Goal: Task Accomplishment & Management: Manage account settings

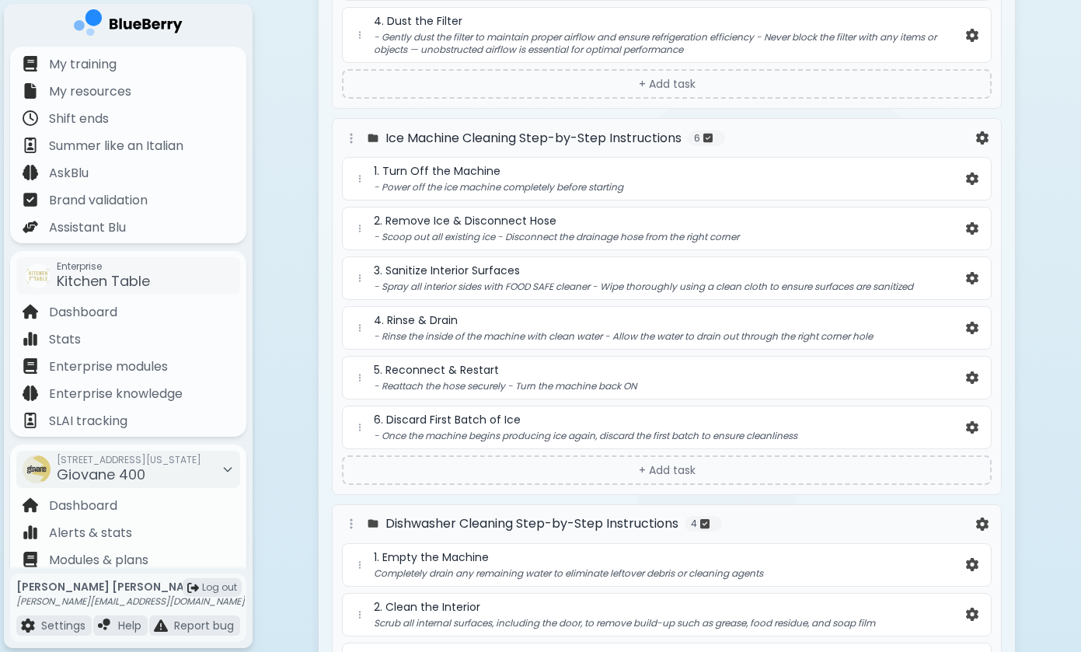
scroll to position [82, 0]
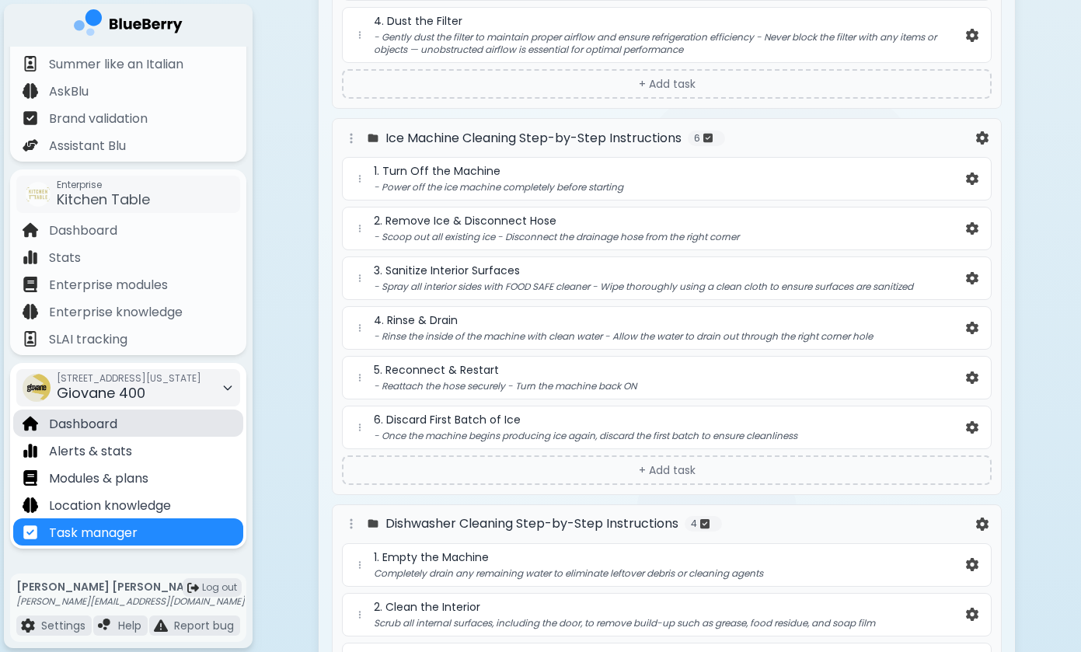
click at [149, 426] on div "Dashboard" at bounding box center [128, 422] width 230 height 27
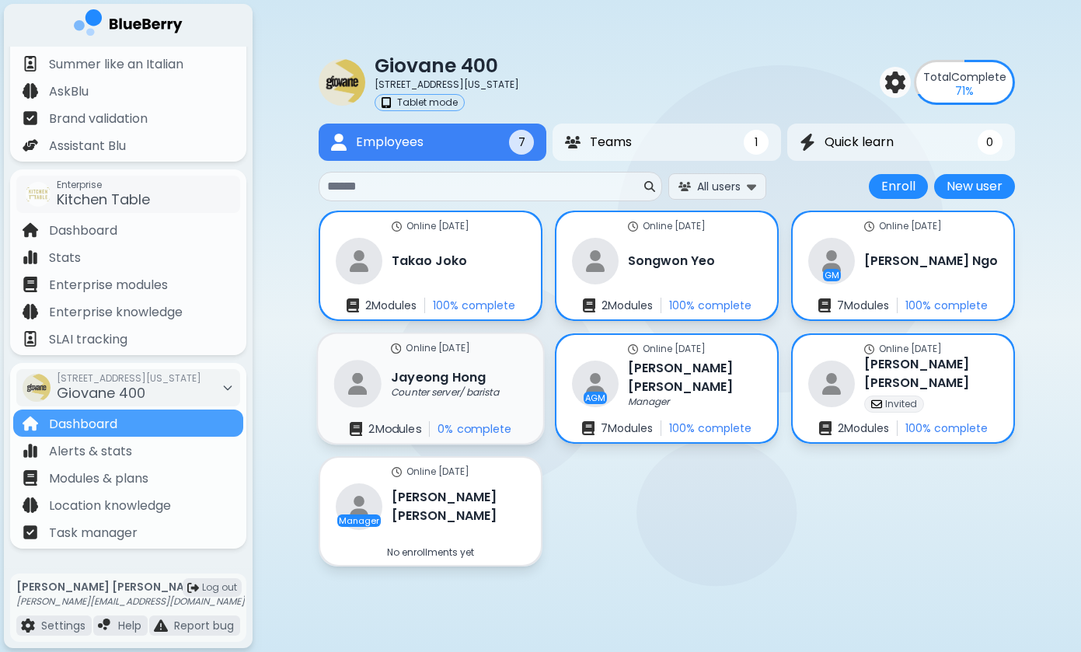
click at [472, 380] on h3 "[PERSON_NAME]" at bounding box center [438, 376] width 95 height 19
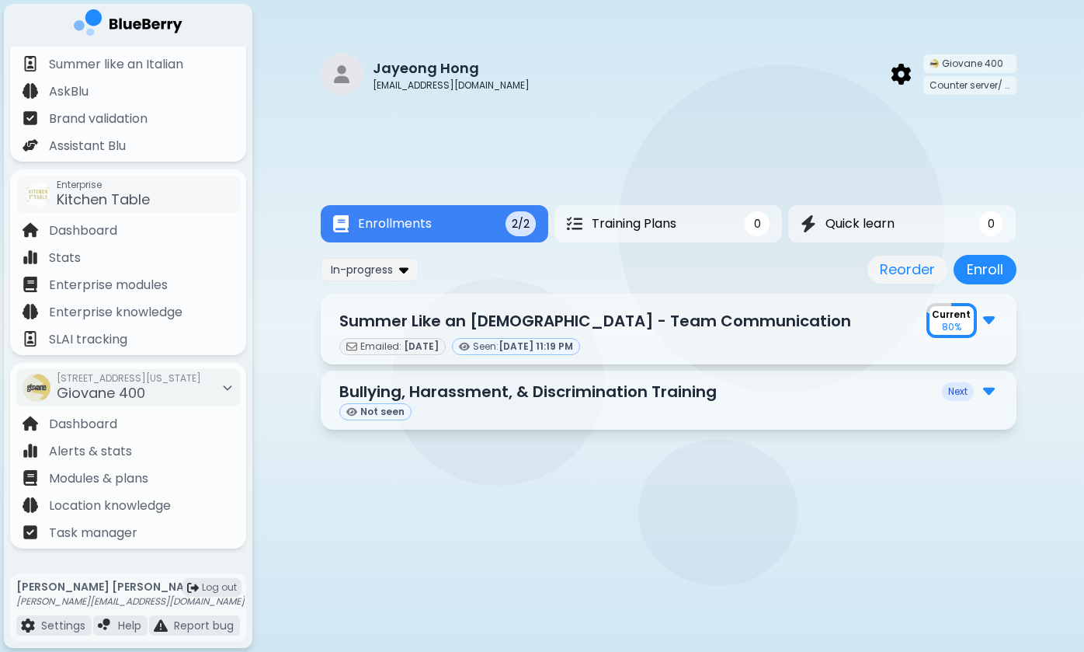
click at [538, 534] on main "Jayeong Hong [EMAIL_ADDRESS][DOMAIN_NAME] Giovane 400 Counter server/ barista R…" at bounding box center [542, 326] width 1084 height 652
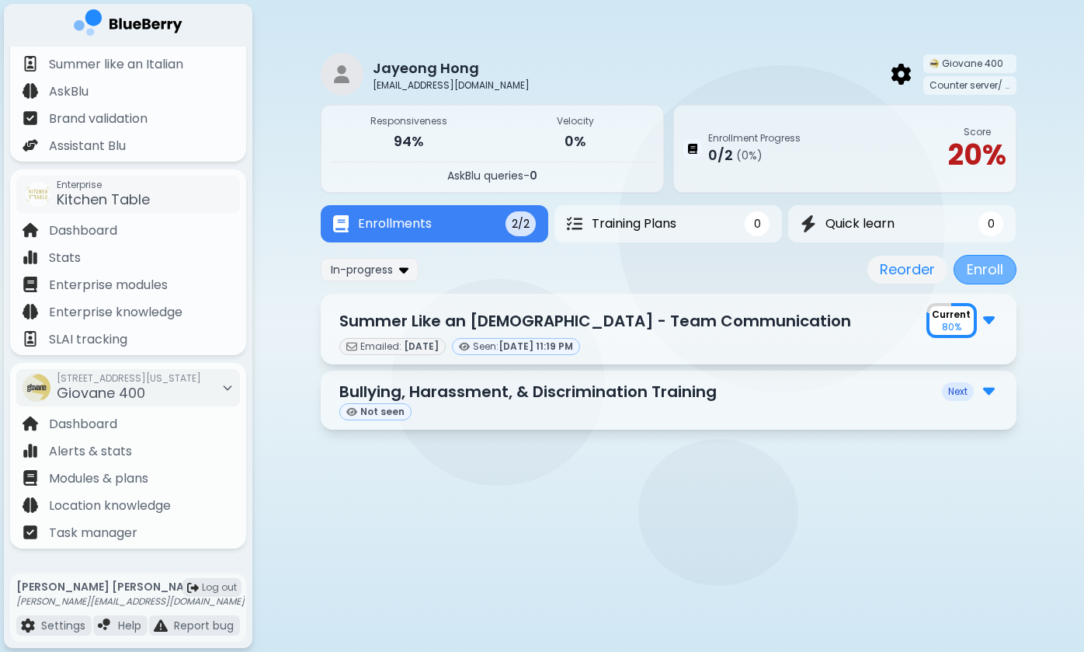
click at [975, 266] on button "Enroll" at bounding box center [985, 270] width 63 height 30
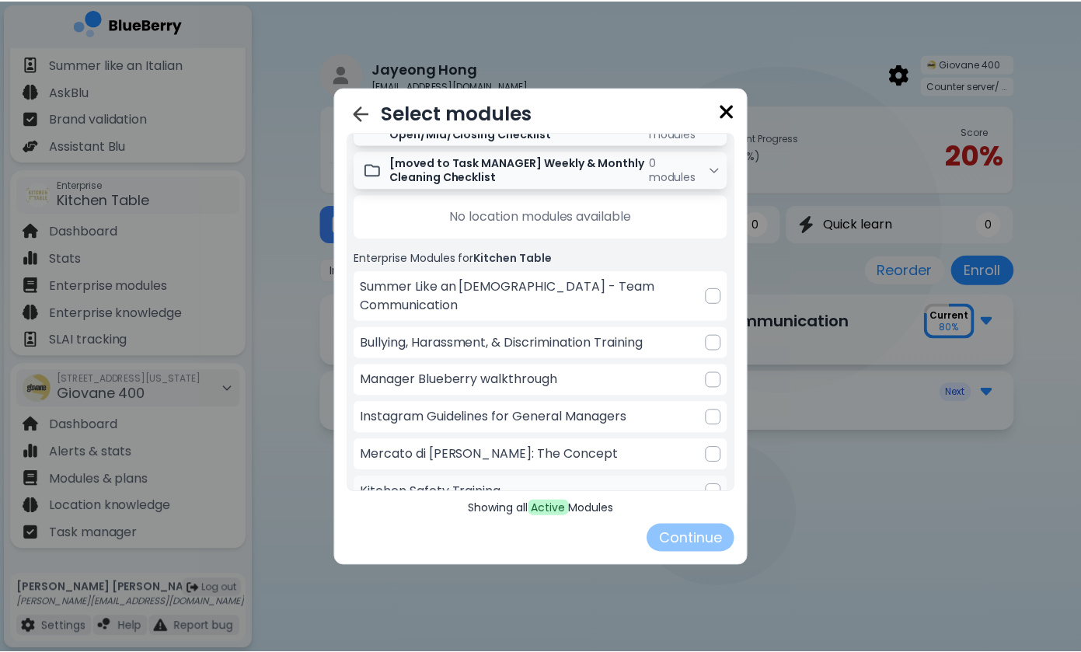
scroll to position [44, 0]
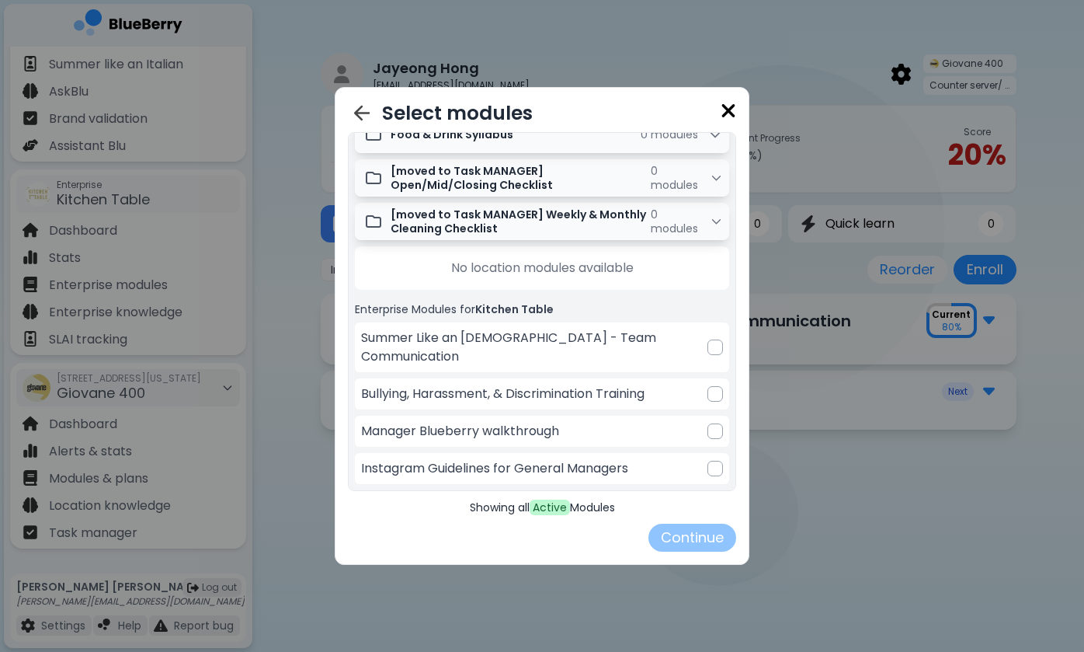
click at [730, 107] on img at bounding box center [729, 110] width 16 height 21
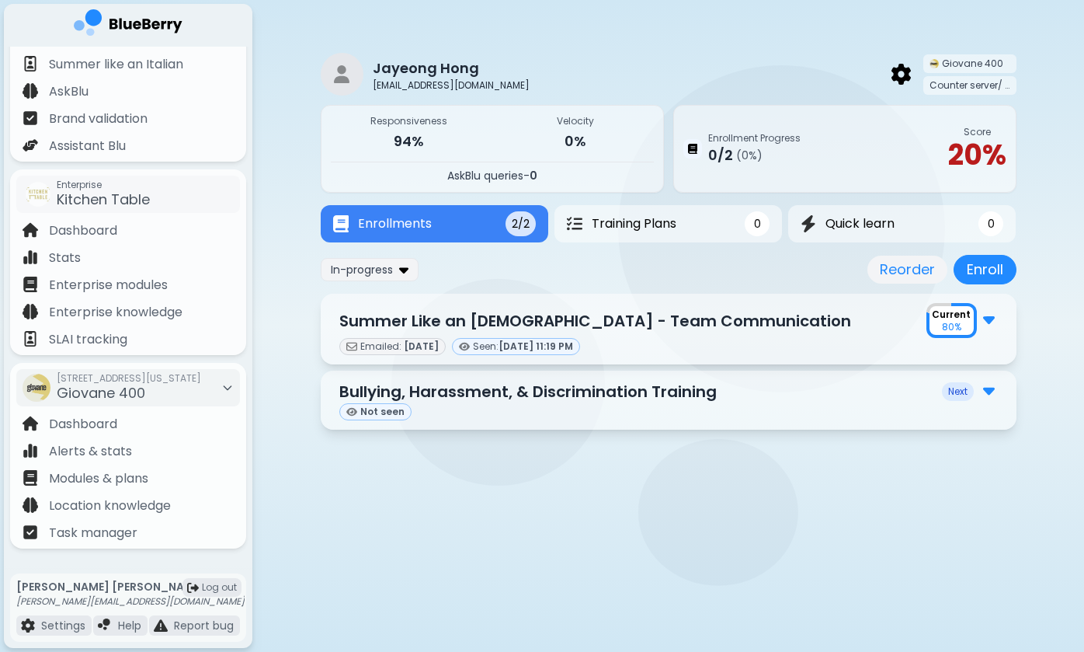
click at [989, 326] on img at bounding box center [989, 318] width 12 height 20
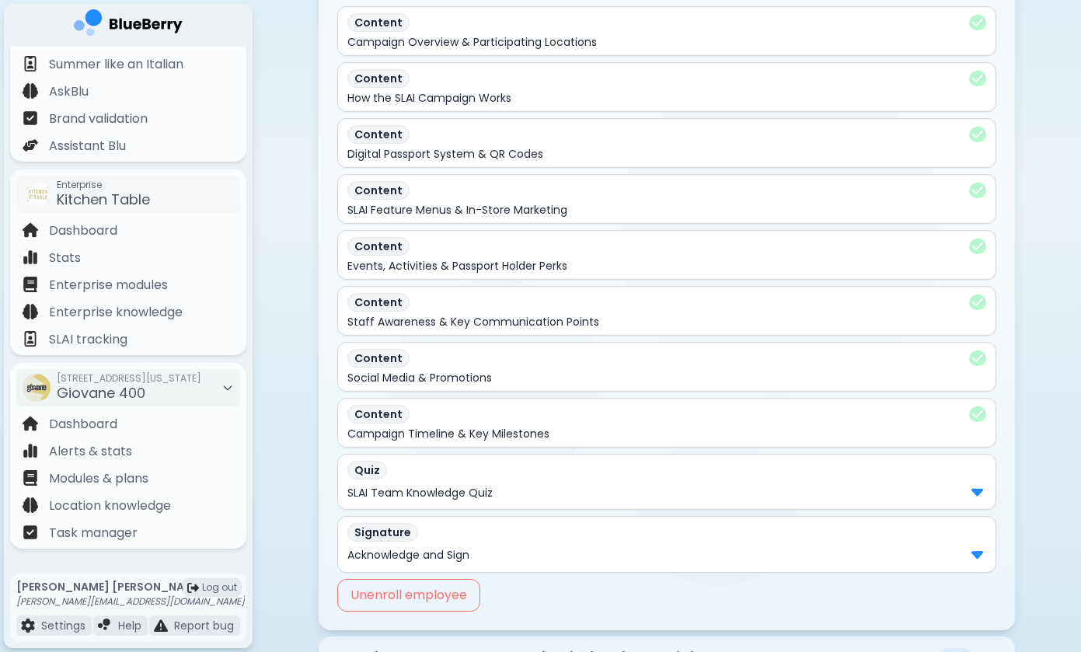
scroll to position [378, 0]
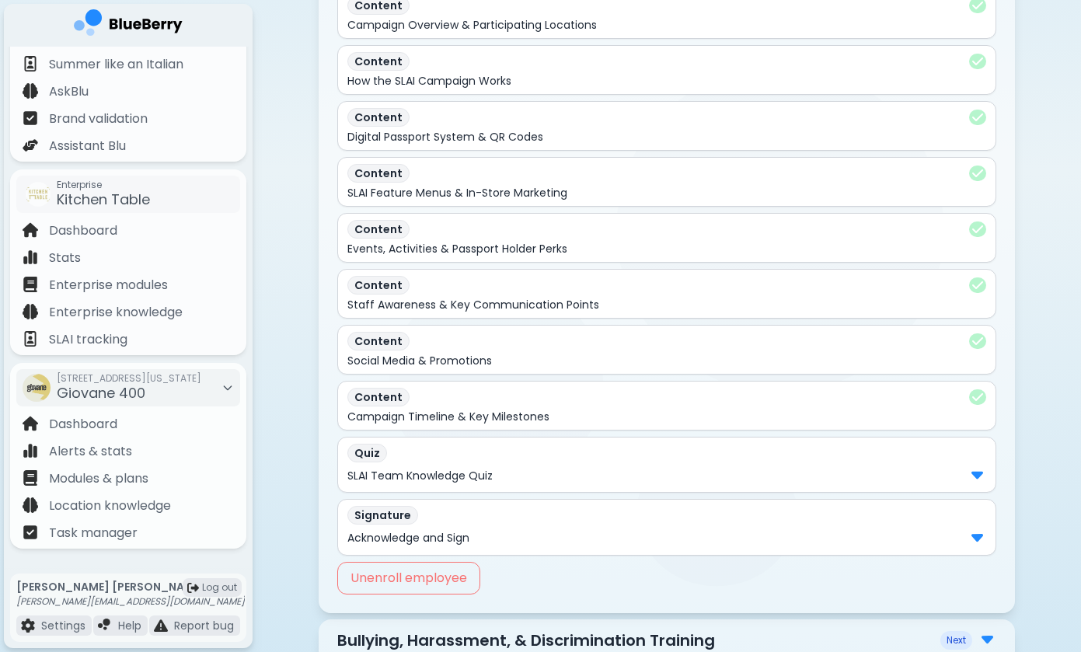
click at [983, 475] on div "SLAI Team Knowledge Quiz" at bounding box center [666, 475] width 639 height 20
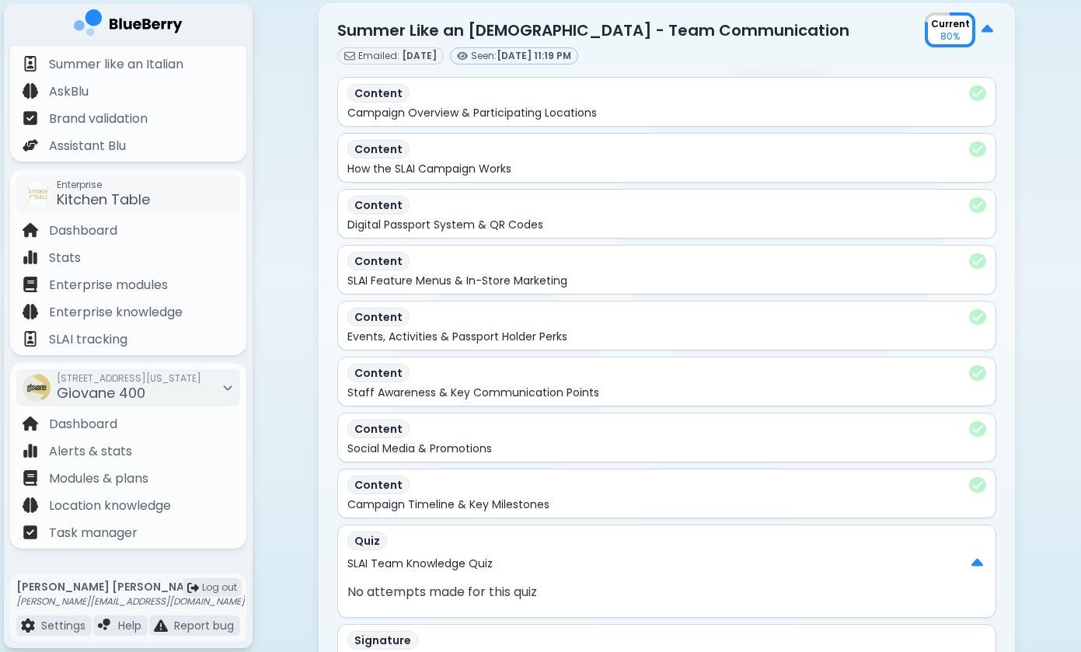
scroll to position [235, 0]
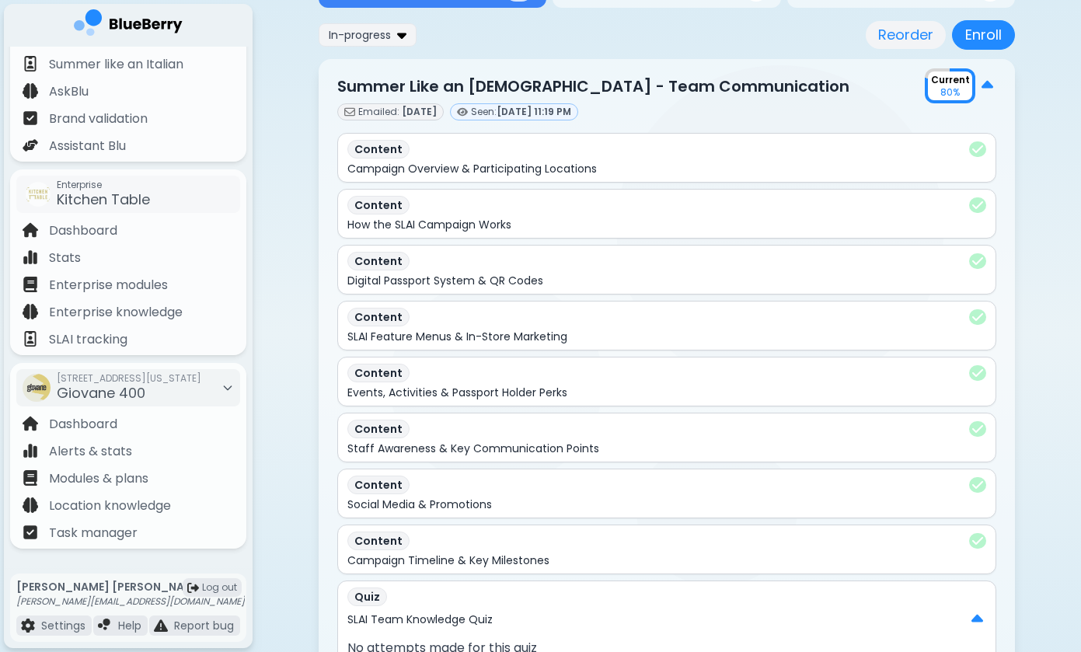
click at [277, 193] on div "Jayeong Hong [EMAIL_ADDRESS][DOMAIN_NAME] Giovane 400 Counter server/ barista R…" at bounding box center [666, 333] width 828 height 1137
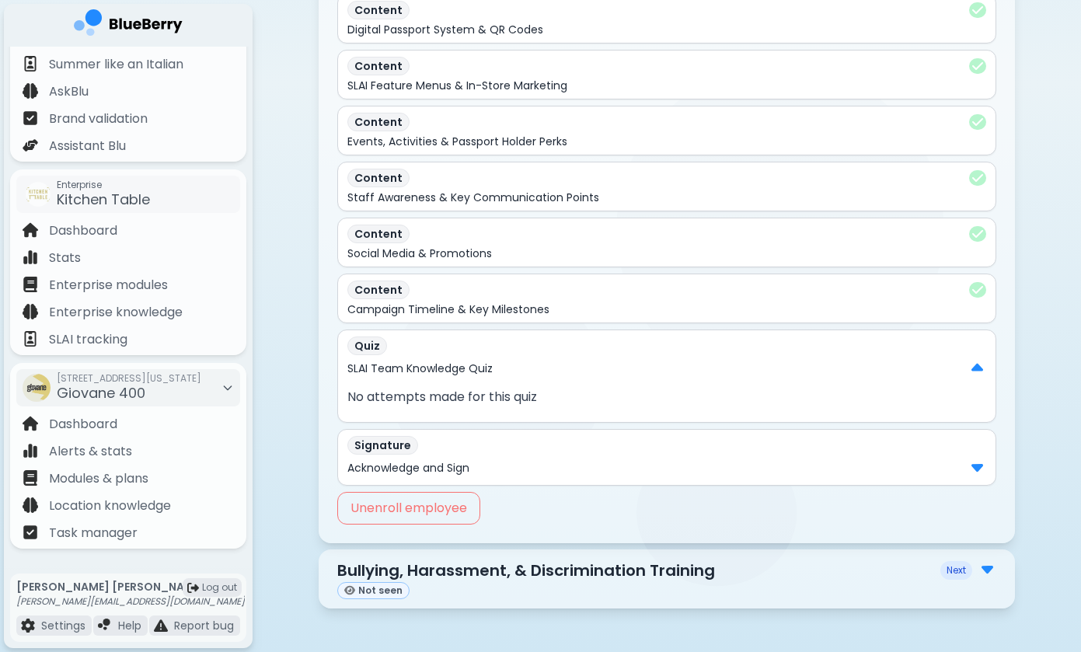
scroll to position [485, 0]
click at [988, 571] on img at bounding box center [987, 568] width 12 height 20
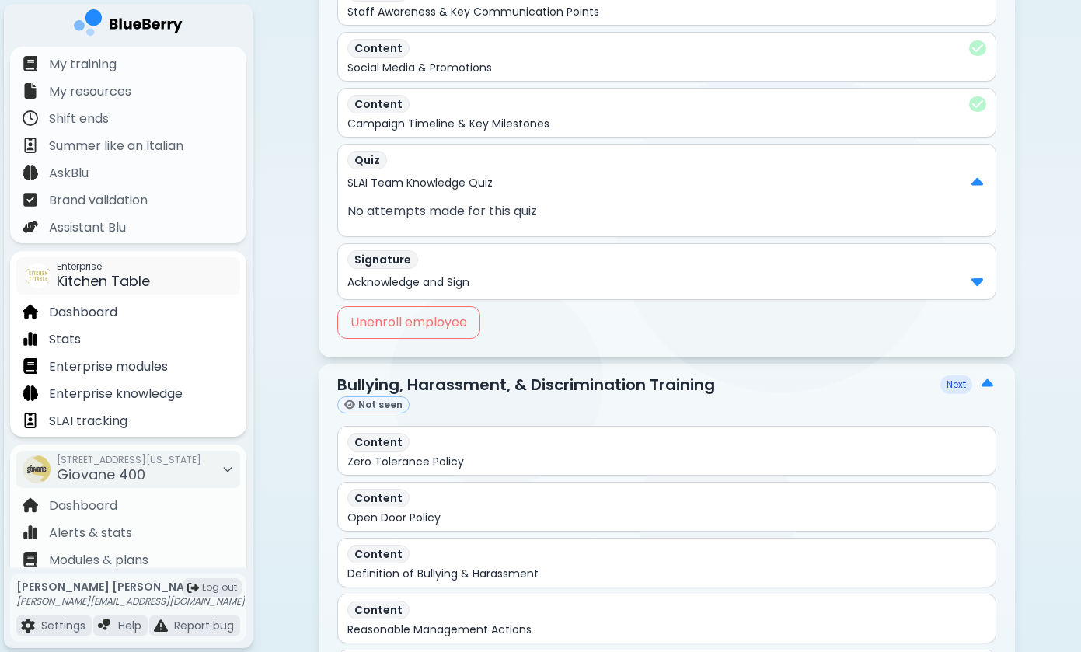
scroll to position [0, 0]
click at [131, 510] on div "Dashboard" at bounding box center [128, 504] width 230 height 27
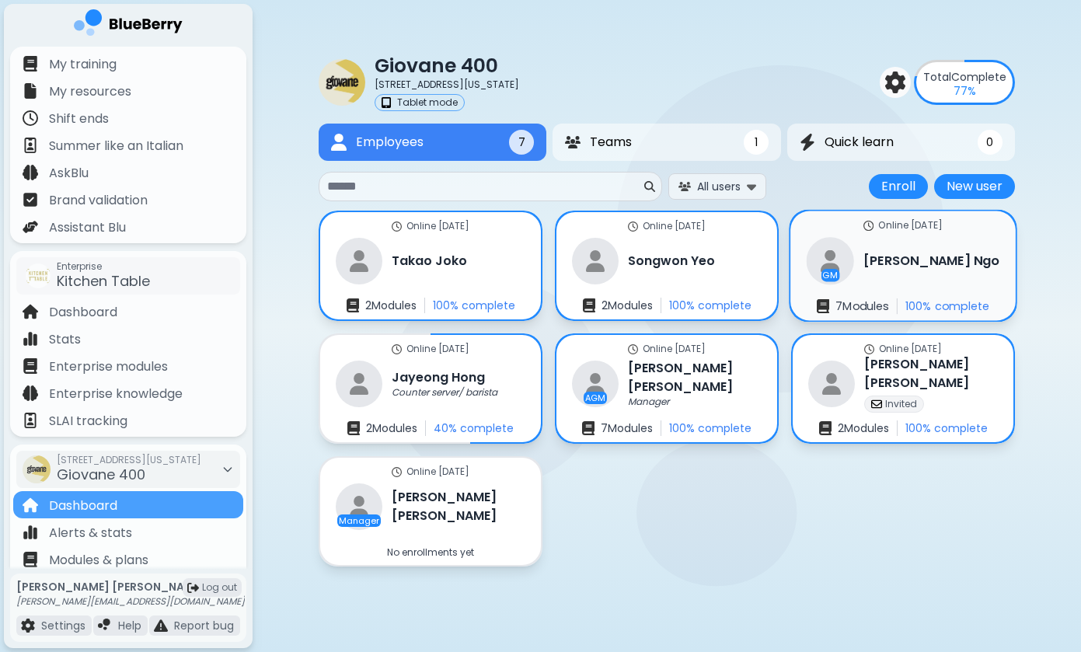
click at [889, 264] on h3 "[PERSON_NAME]" at bounding box center [931, 261] width 136 height 19
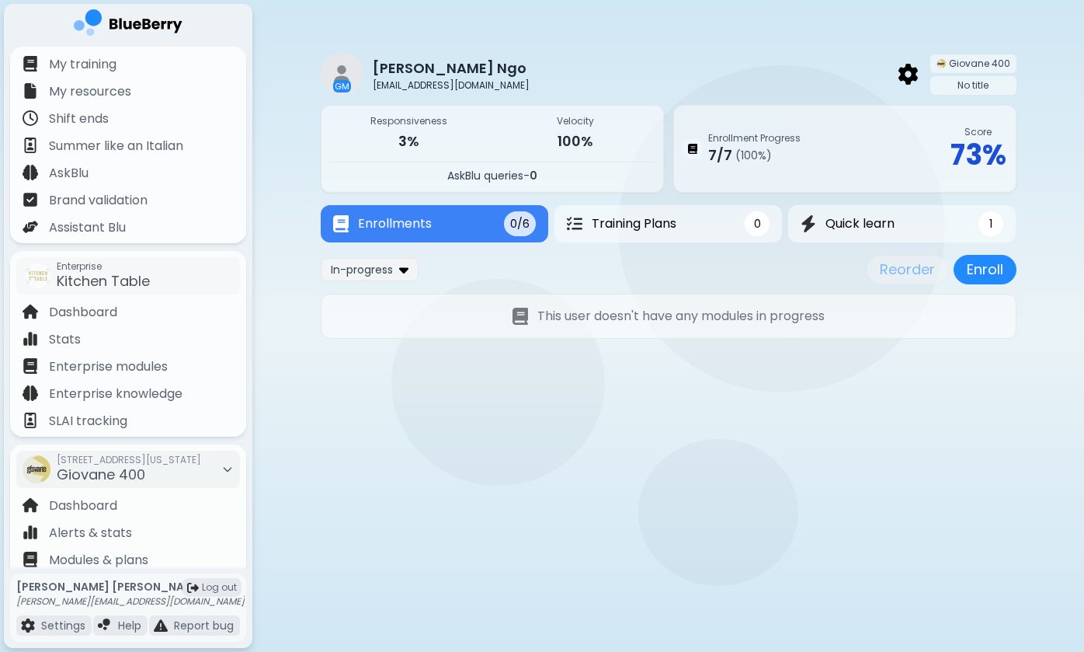
click at [885, 142] on div "Enrollment Progress 7 / 7 ( 100 %) Score 73 %" at bounding box center [844, 149] width 343 height 88
click at [955, 151] on p "73 %" at bounding box center [979, 155] width 56 height 34
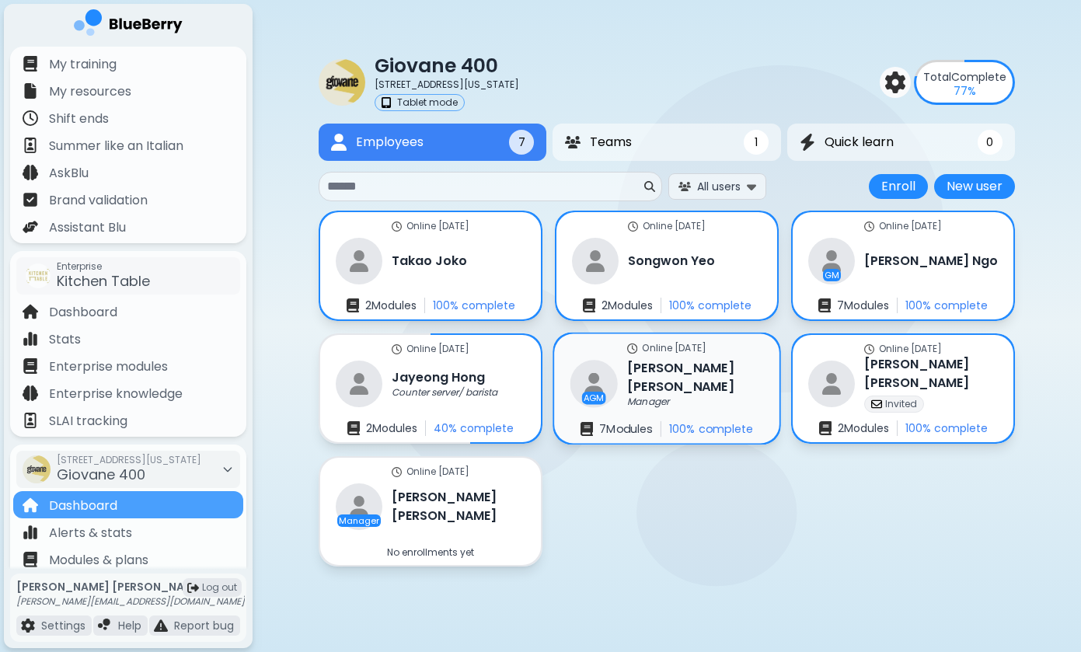
click at [665, 395] on p "Manager" at bounding box center [648, 401] width 42 height 12
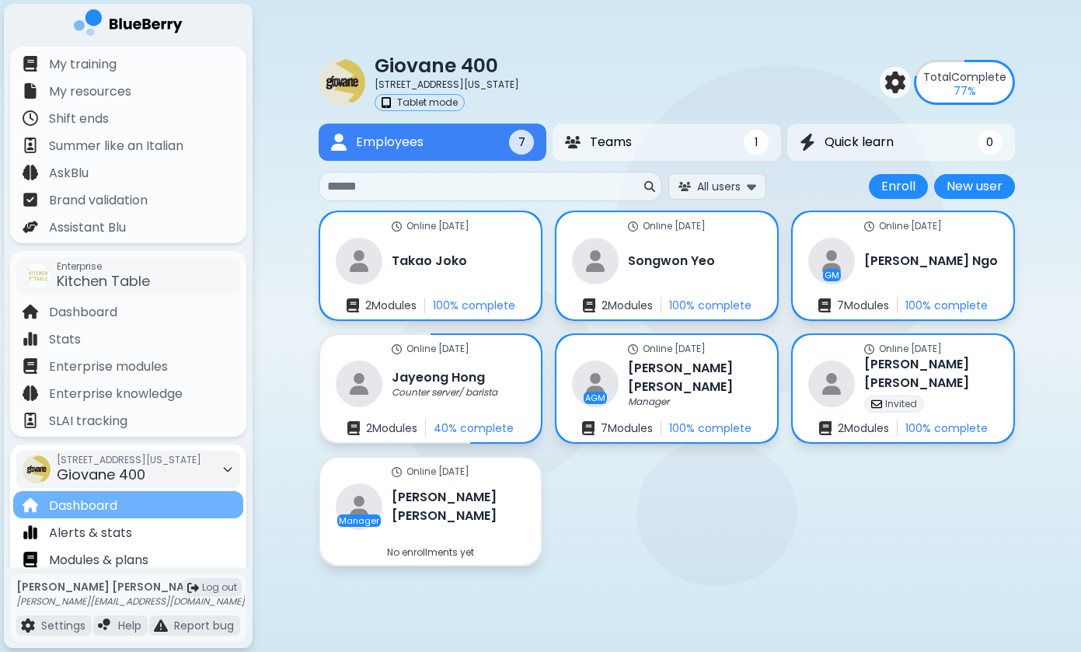
click at [158, 498] on div "Dashboard" at bounding box center [128, 504] width 230 height 27
click at [190, 468] on div "[STREET_ADDRESS][US_STATE]" at bounding box center [129, 469] width 144 height 34
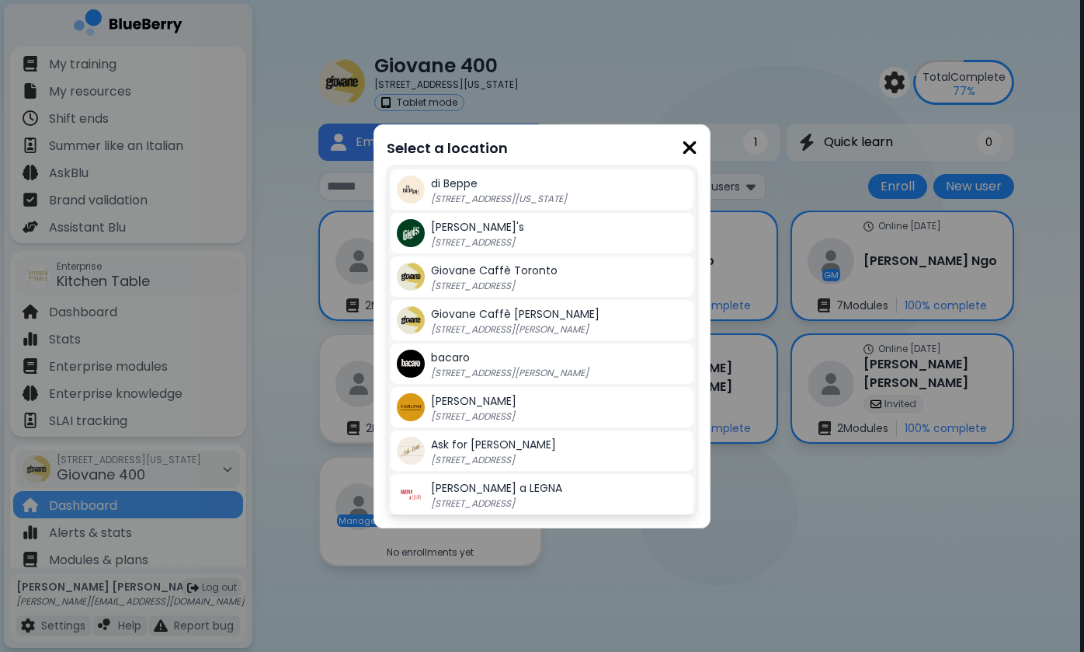
click at [692, 147] on img at bounding box center [690, 147] width 16 height 21
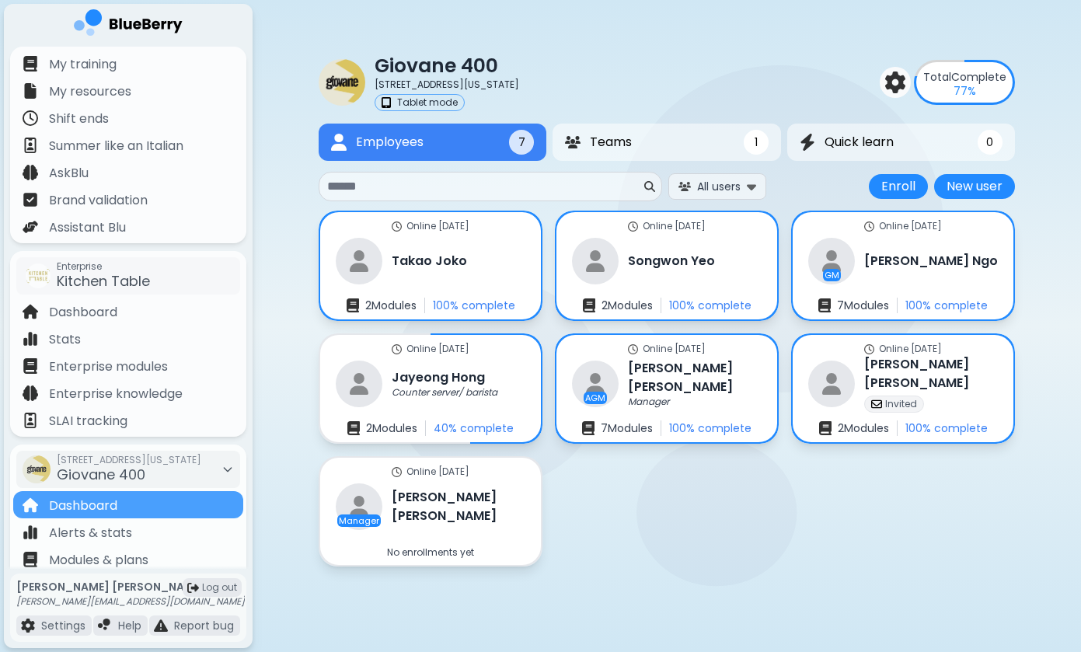
click at [177, 16] on img at bounding box center [128, 25] width 109 height 32
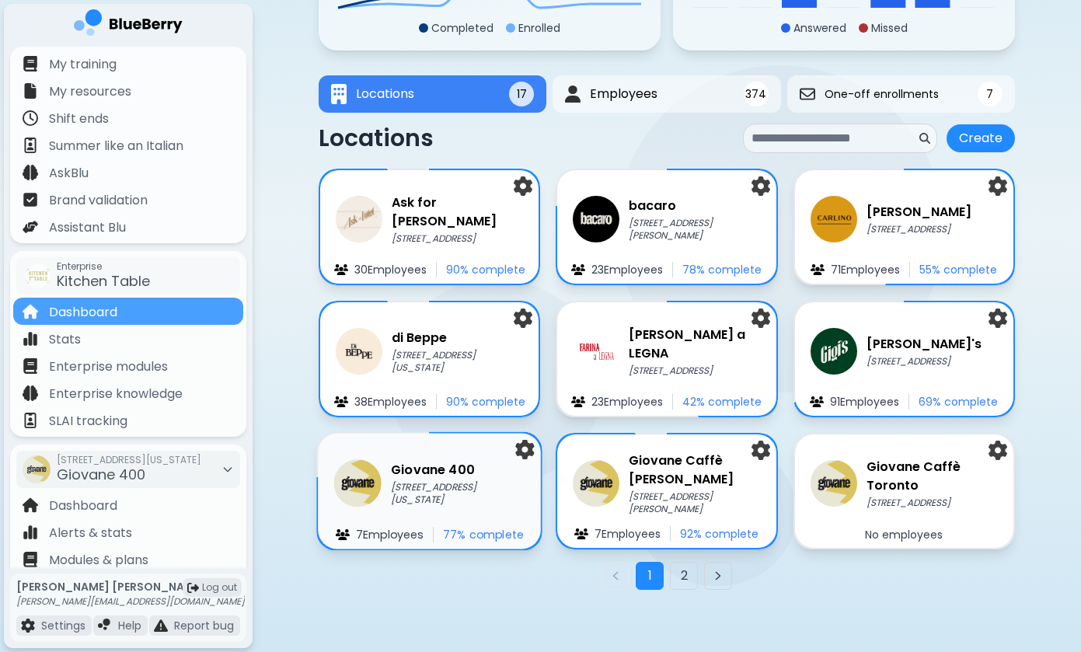
scroll to position [196, 0]
click at [423, 492] on p "[STREET_ADDRESS][US_STATE]" at bounding box center [458, 494] width 134 height 26
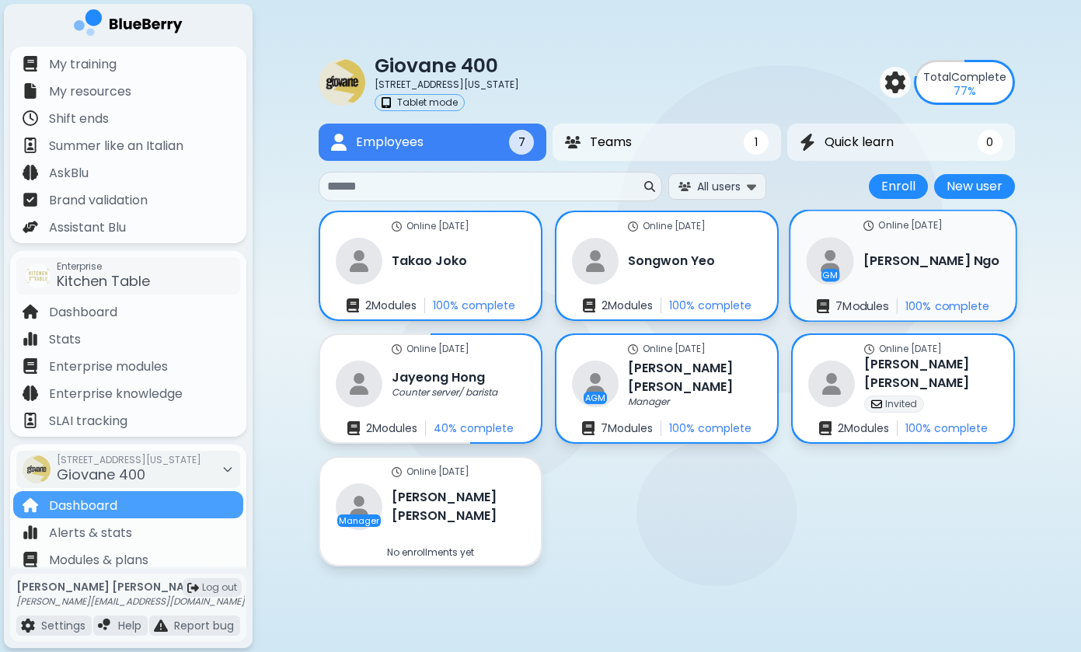
click at [862, 250] on div "GM [PERSON_NAME]" at bounding box center [902, 260] width 193 height 47
click at [447, 391] on p "Counter server/ barista" at bounding box center [445, 392] width 108 height 12
click at [465, 261] on div "Online [DATE] [PERSON_NAME] 2 Module s 100 % complete" at bounding box center [430, 266] width 225 height 110
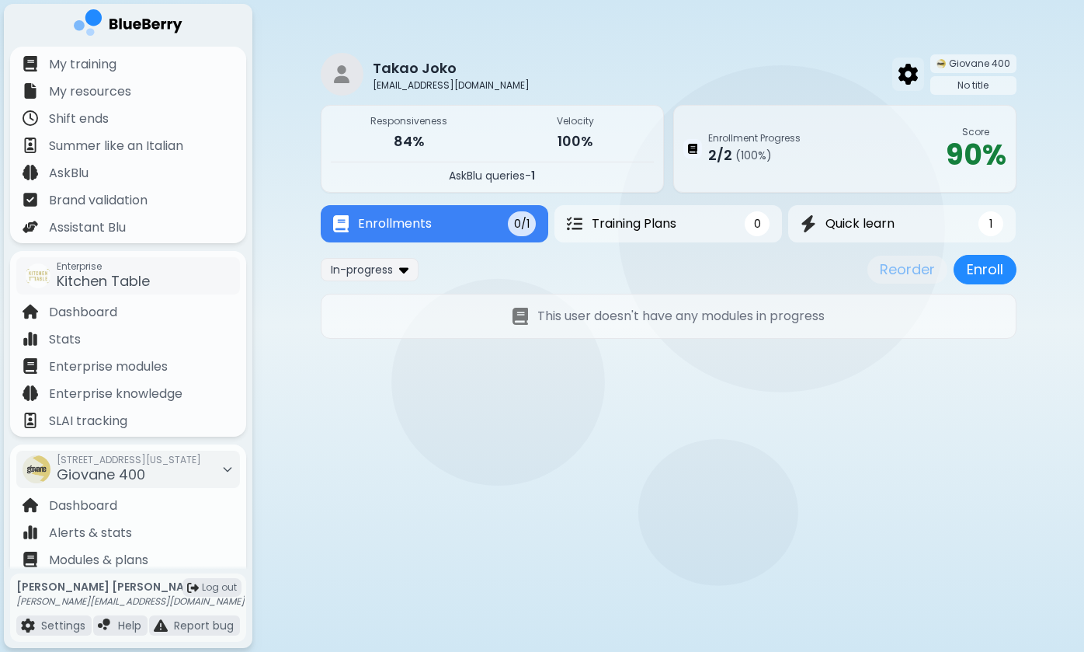
click at [910, 71] on img at bounding box center [908, 74] width 19 height 20
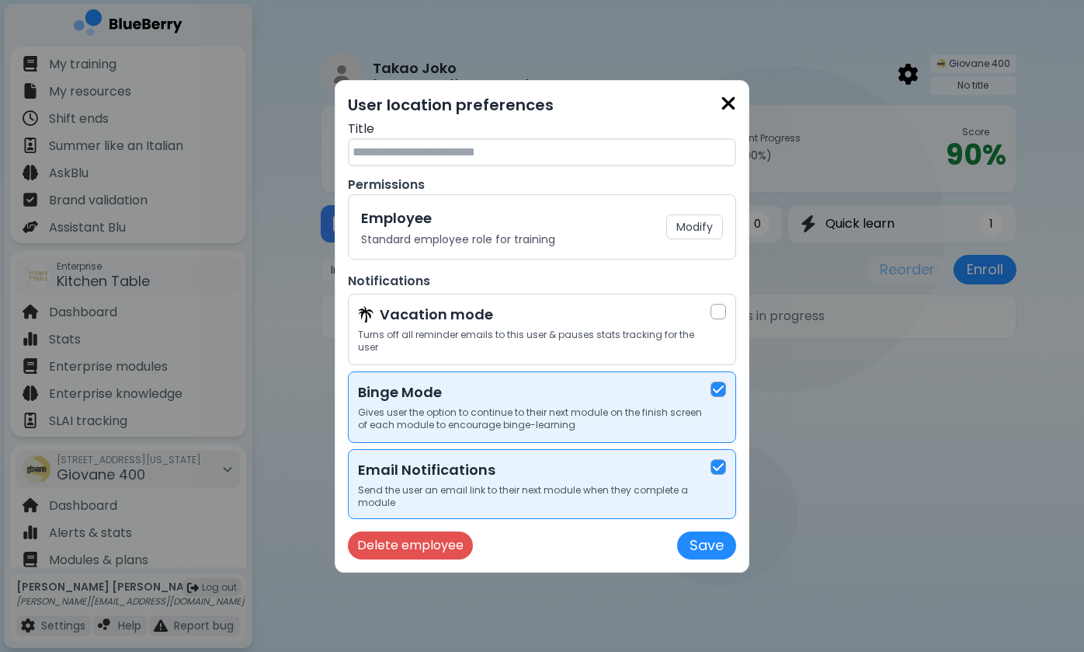
click at [635, 236] on div "Employee Standard employee role for training Modify" at bounding box center [542, 226] width 362 height 39
click at [698, 232] on button "Modify" at bounding box center [694, 226] width 57 height 25
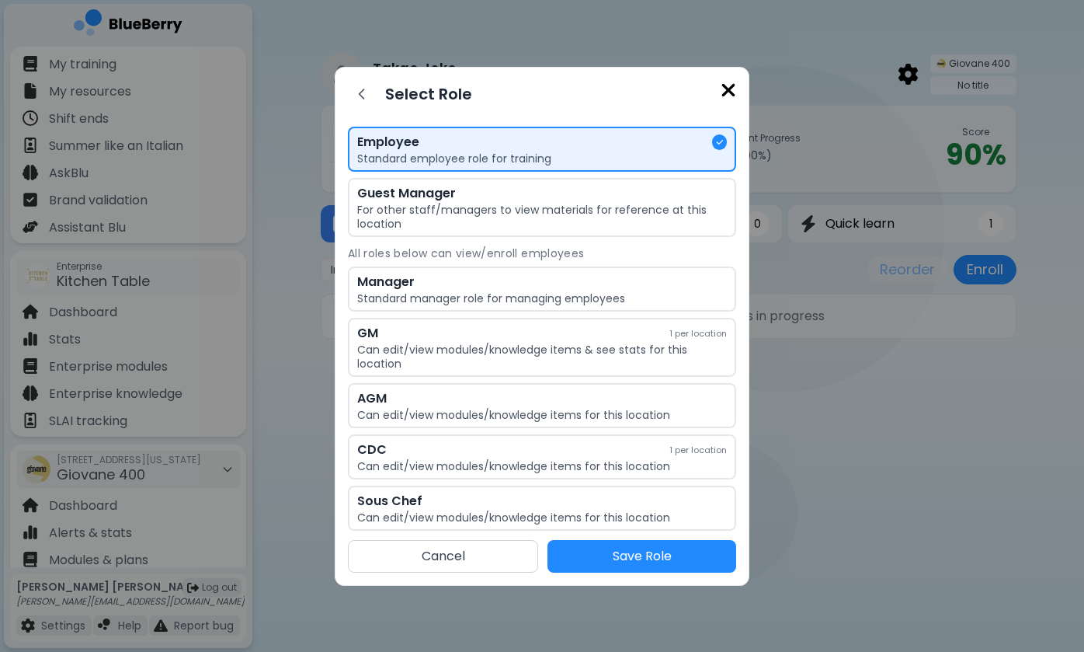
click at [726, 86] on img at bounding box center [729, 90] width 16 height 21
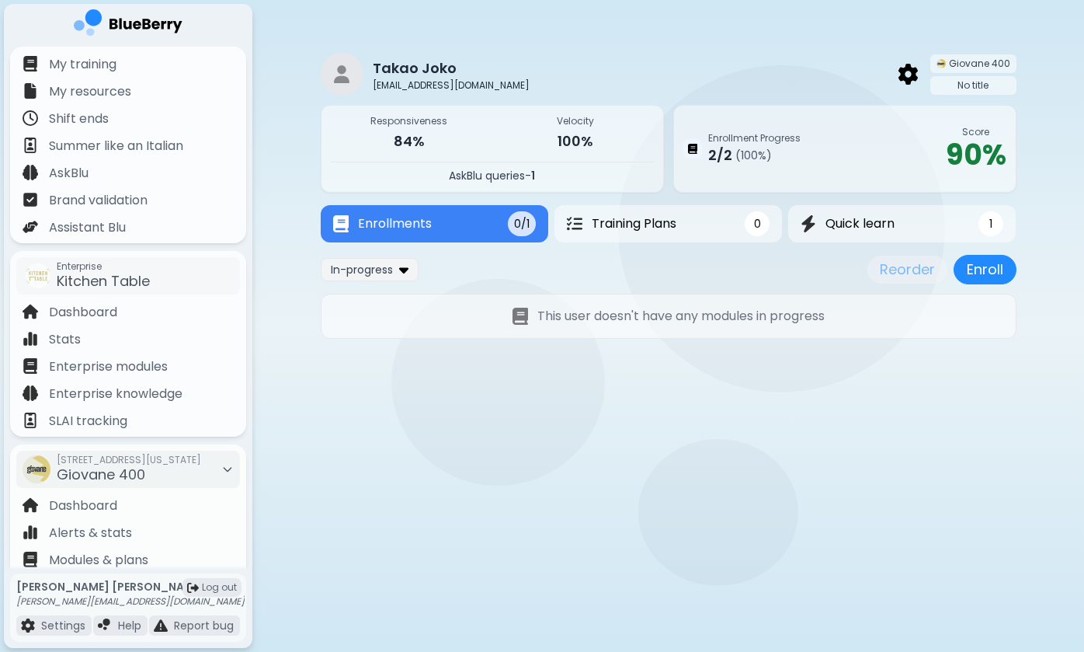
click at [954, 83] on div "No title" at bounding box center [974, 85] width 86 height 19
click at [910, 69] on img at bounding box center [908, 74] width 19 height 20
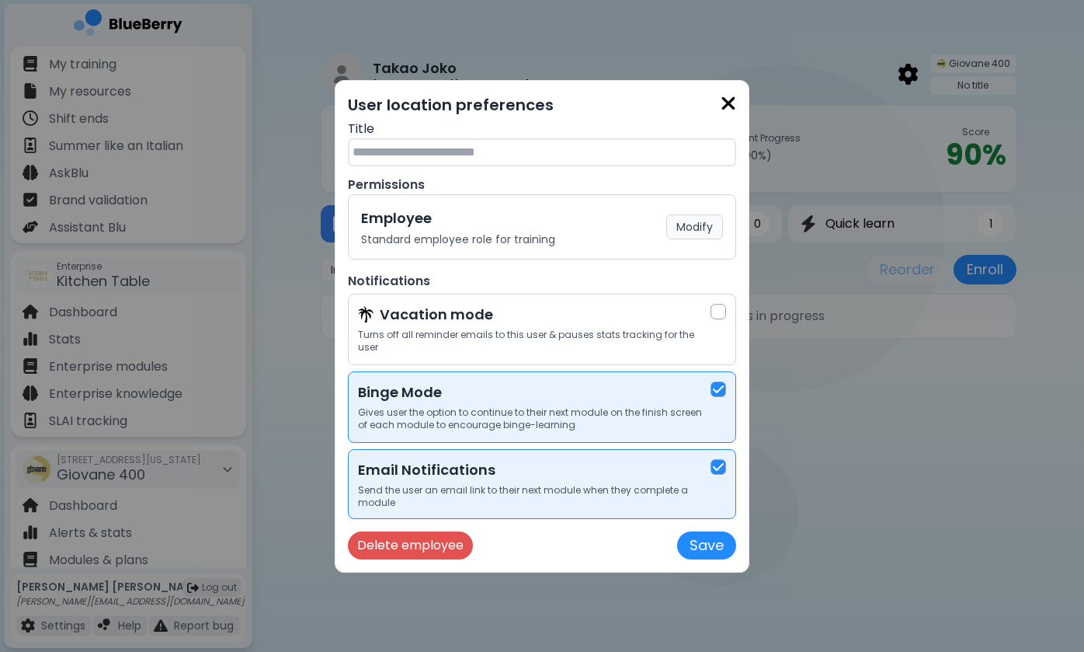
click at [682, 231] on button "Modify" at bounding box center [694, 226] width 57 height 25
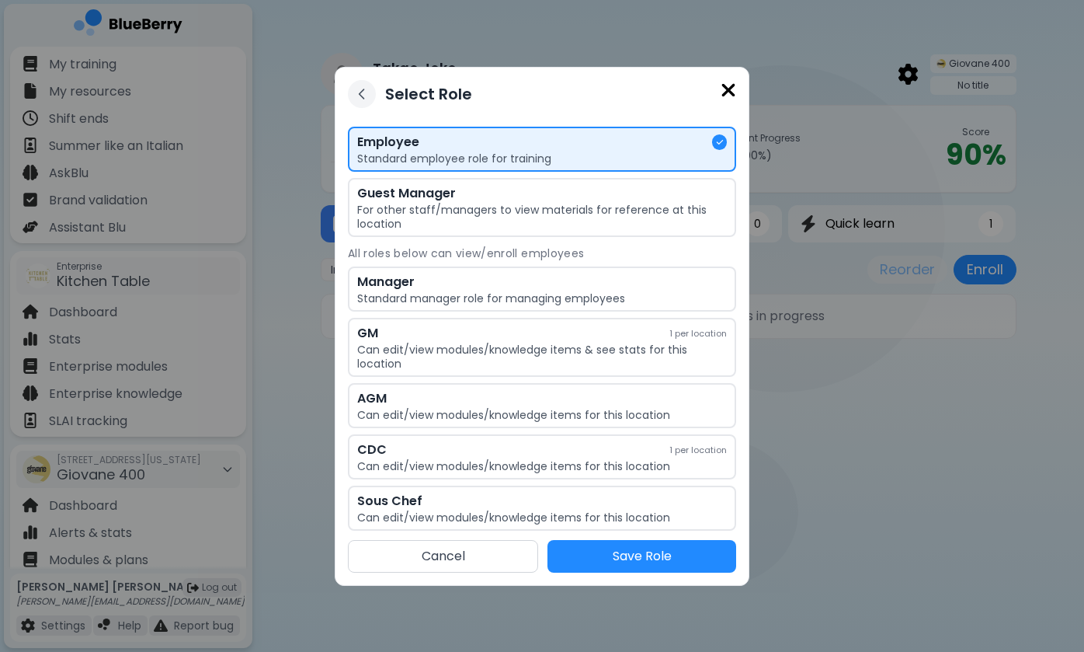
click at [364, 91] on icon at bounding box center [362, 94] width 16 height 16
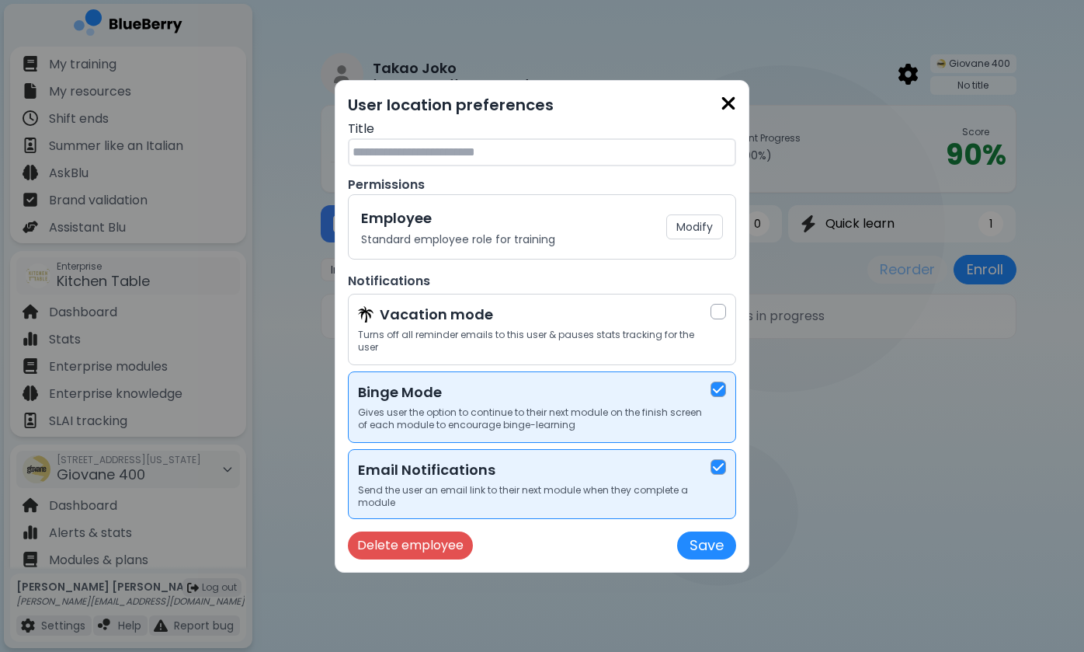
click at [729, 108] on img at bounding box center [729, 103] width 16 height 21
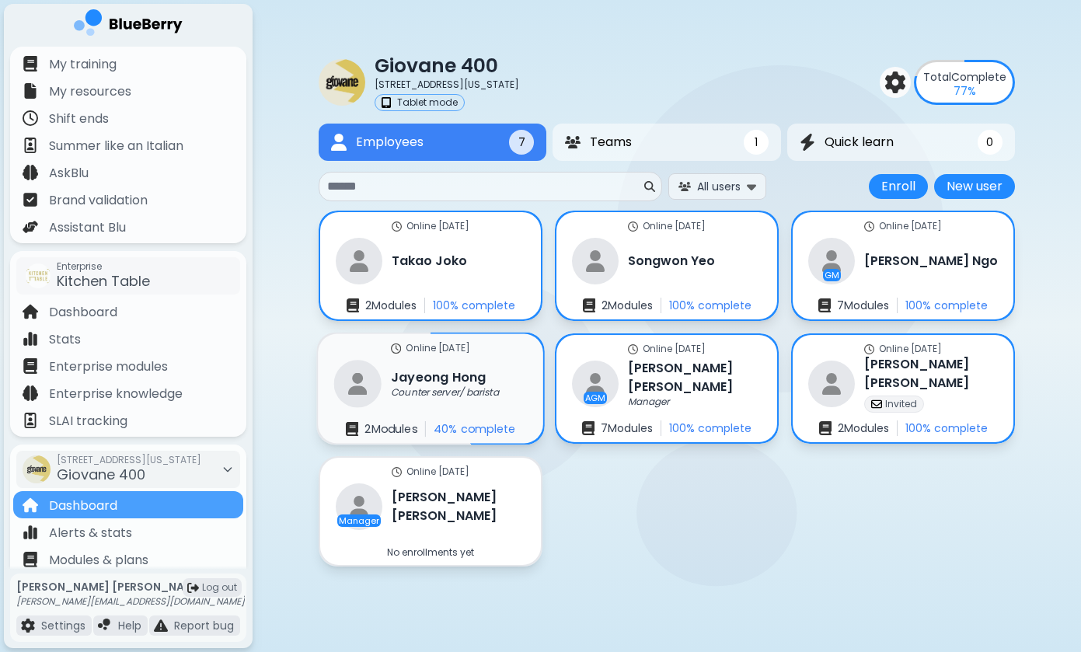
click at [428, 391] on p "Counter server/ barista" at bounding box center [445, 392] width 108 height 12
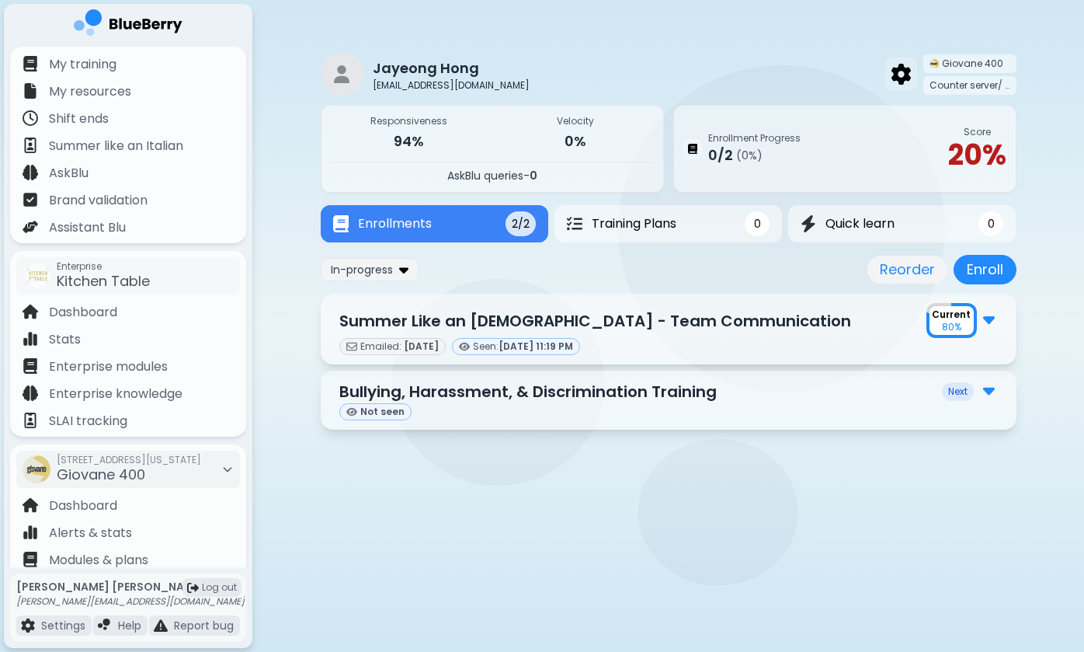
click at [906, 77] on img at bounding box center [901, 74] width 19 height 20
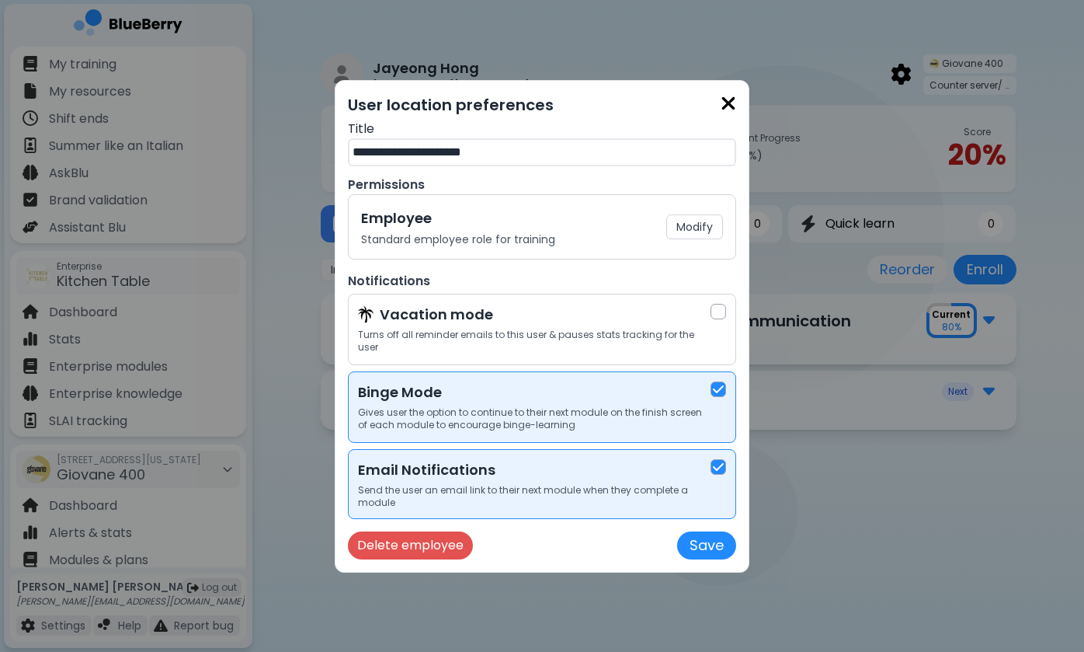
click at [503, 156] on input "**********" at bounding box center [542, 152] width 388 height 28
click at [692, 233] on button "Modify" at bounding box center [694, 226] width 57 height 25
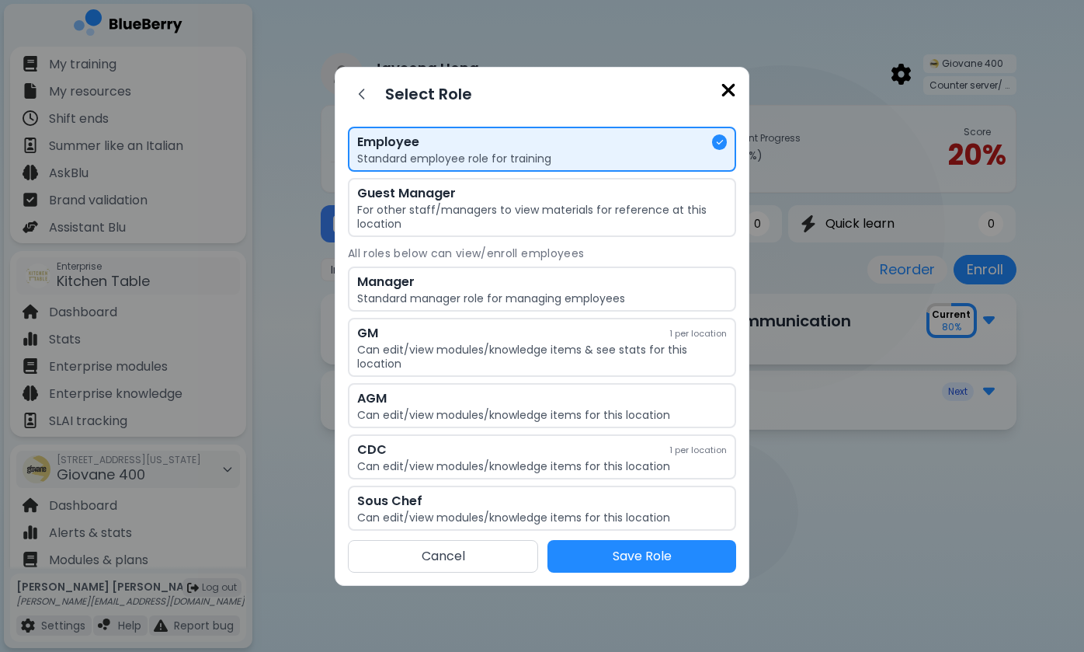
click at [558, 148] on div "Employee" at bounding box center [530, 142] width 346 height 19
click at [628, 559] on button "Save Role" at bounding box center [642, 556] width 189 height 33
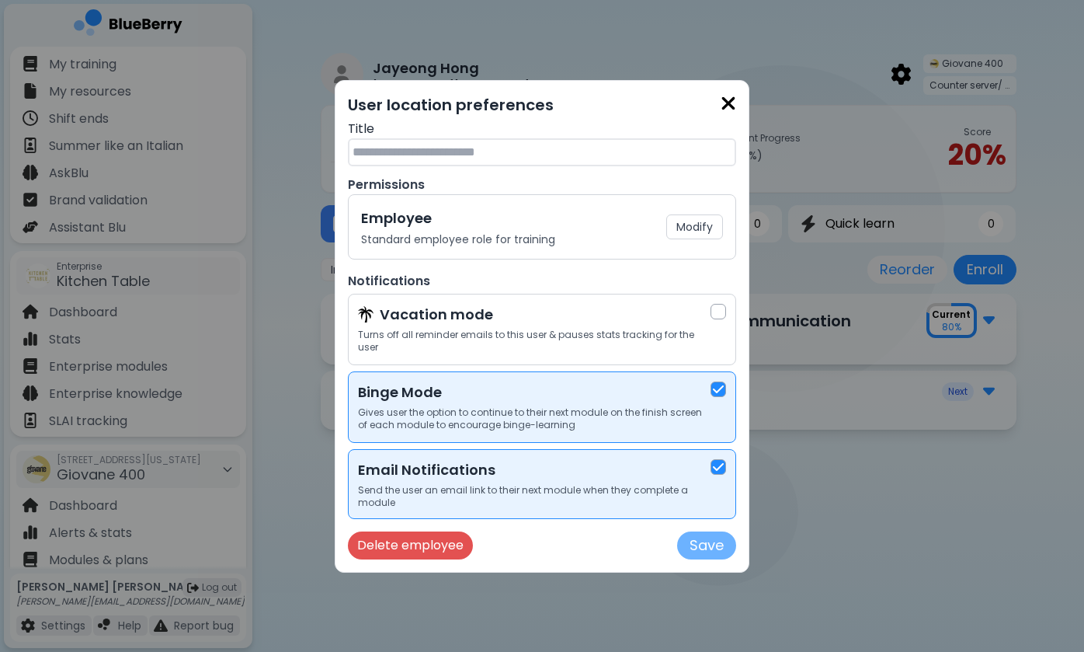
click at [707, 545] on button "Save" at bounding box center [706, 545] width 59 height 28
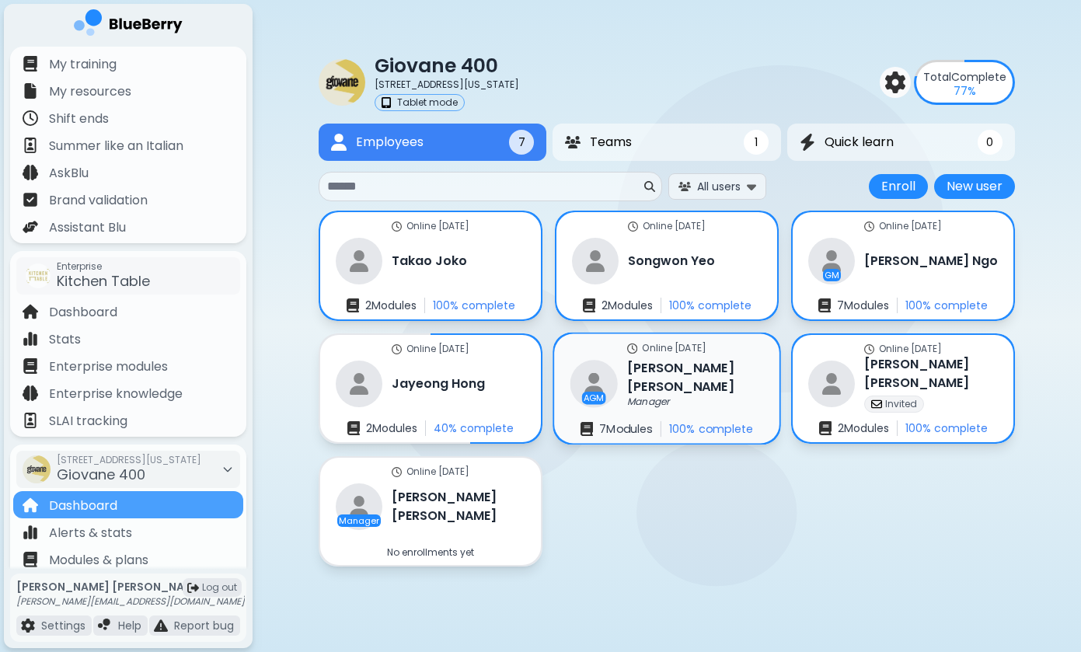
click at [648, 395] on p "Manager" at bounding box center [648, 401] width 42 height 12
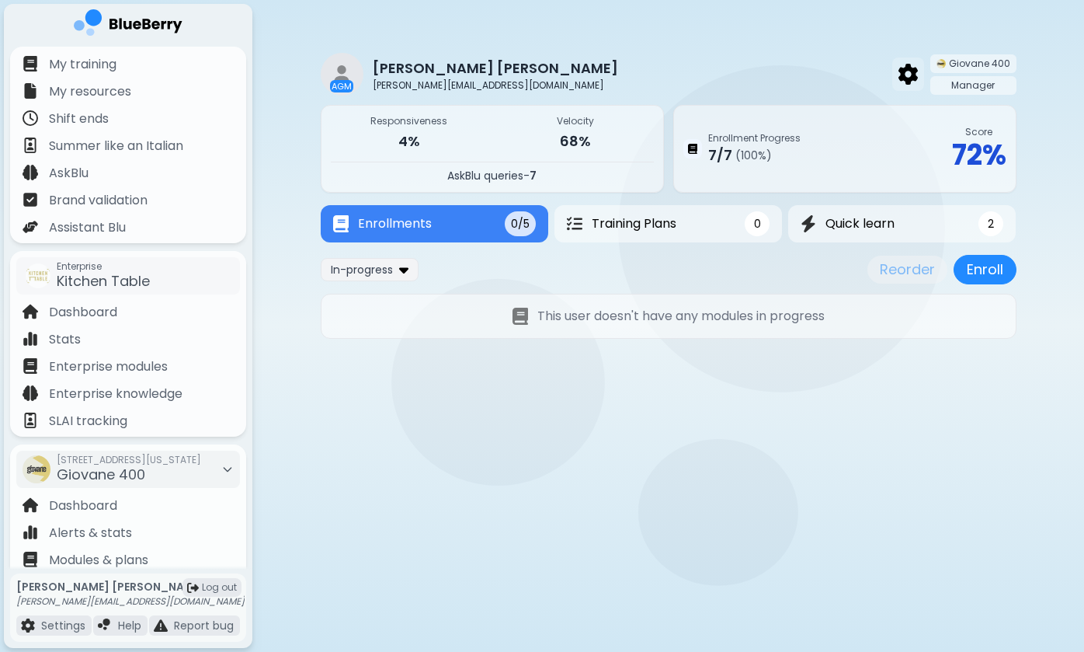
click at [911, 75] on img at bounding box center [908, 74] width 19 height 20
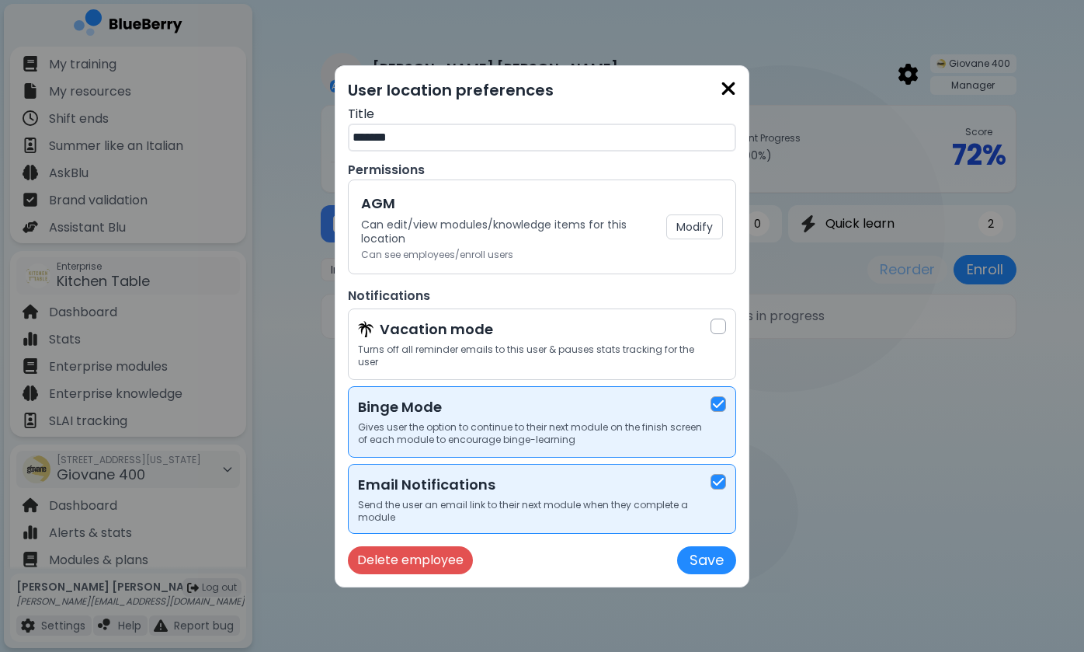
click at [353, 142] on input "*******" at bounding box center [542, 138] width 388 height 28
type input "**********"
click at [697, 555] on button "Save" at bounding box center [706, 560] width 59 height 28
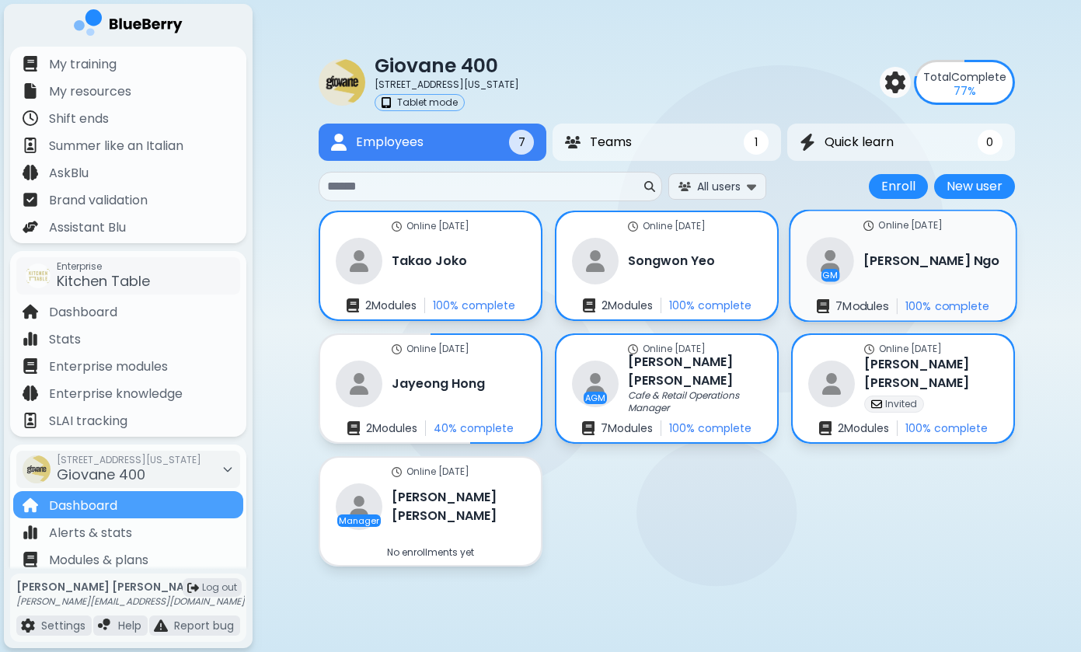
click at [889, 252] on div "GM [PERSON_NAME]" at bounding box center [902, 260] width 193 height 47
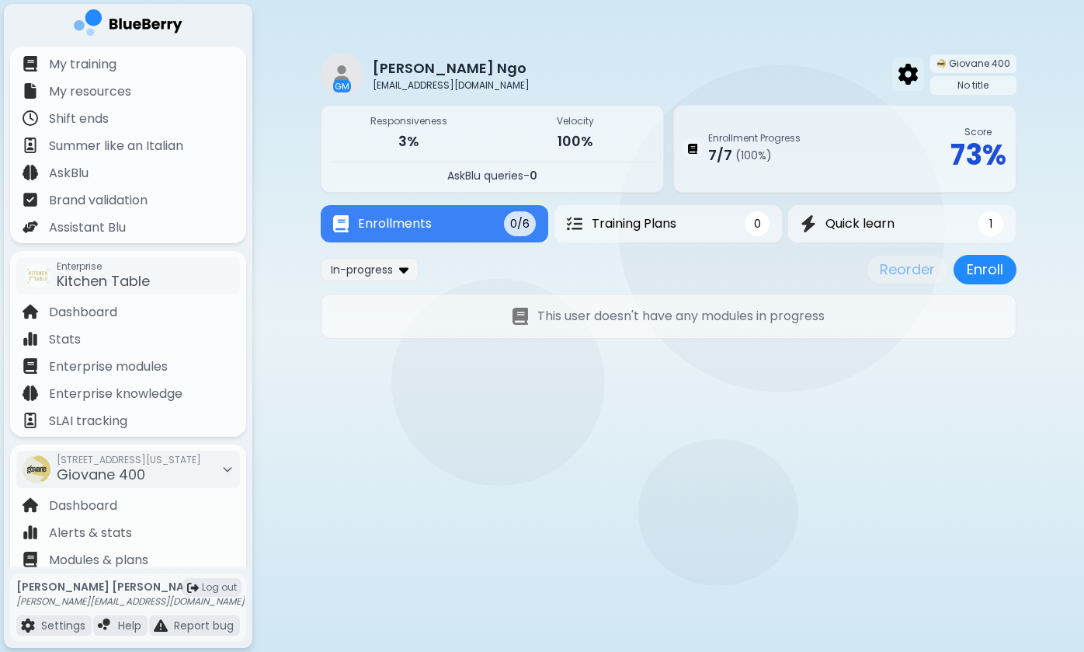
click at [911, 82] on img at bounding box center [908, 74] width 19 height 20
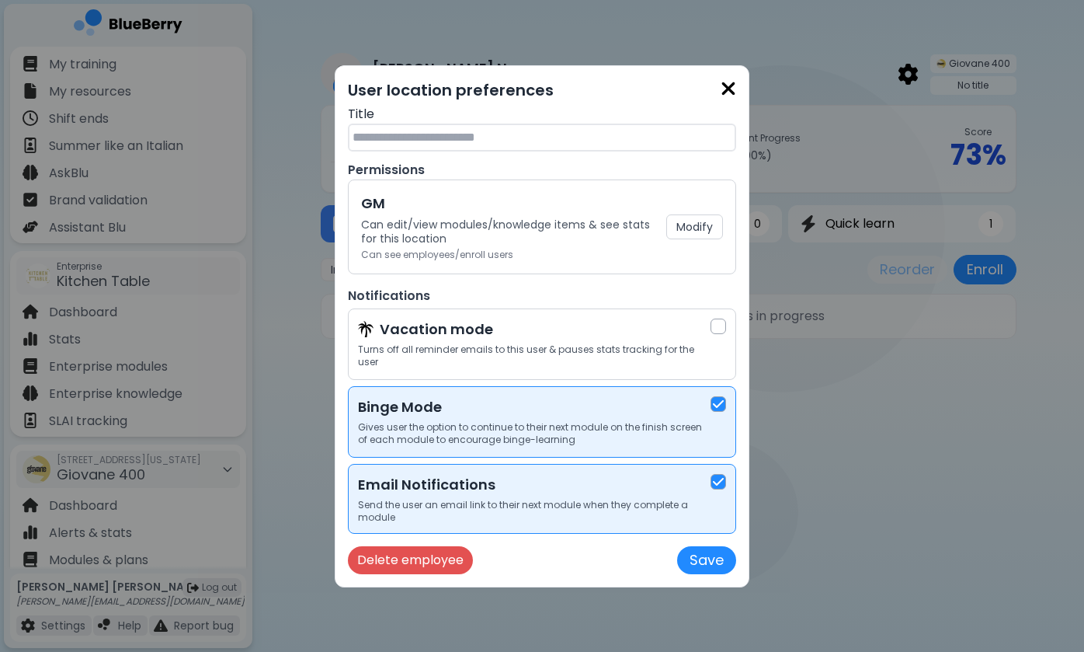
click at [411, 149] on input "text" at bounding box center [542, 138] width 388 height 28
click at [411, 145] on input "**********" at bounding box center [542, 138] width 388 height 28
type input "**********"
drag, startPoint x: 458, startPoint y: 151, endPoint x: 448, endPoint y: 151, distance: 9.3
click at [449, 151] on input "**********" at bounding box center [542, 138] width 388 height 28
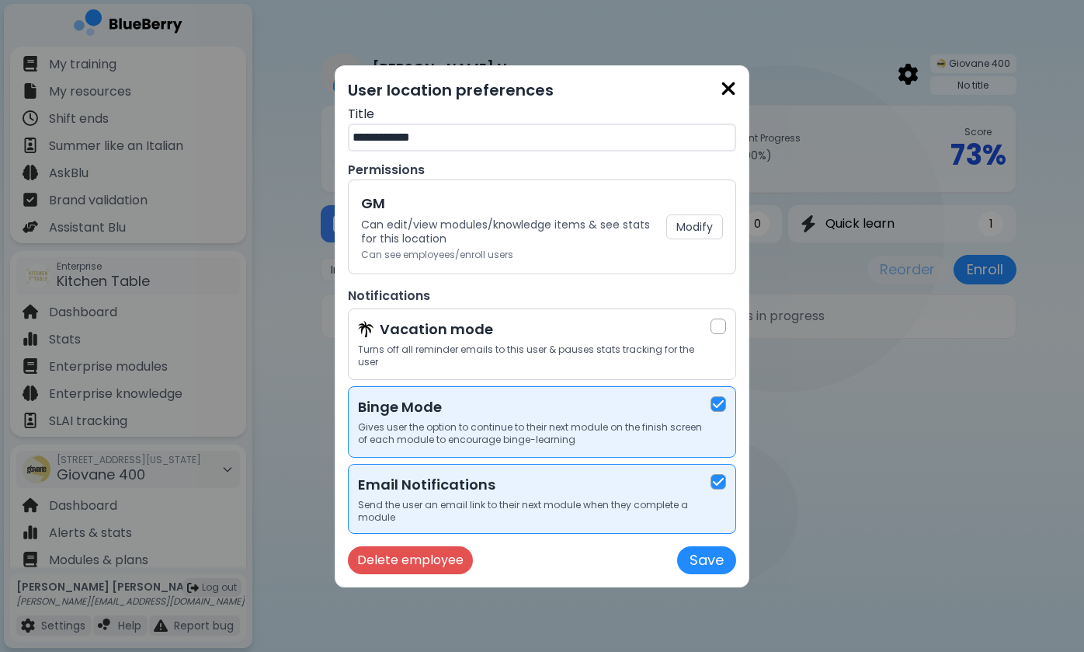
drag, startPoint x: 386, startPoint y: 143, endPoint x: 316, endPoint y: 142, distance: 69.9
click at [316, 143] on div "**********" at bounding box center [542, 326] width 1084 height 652
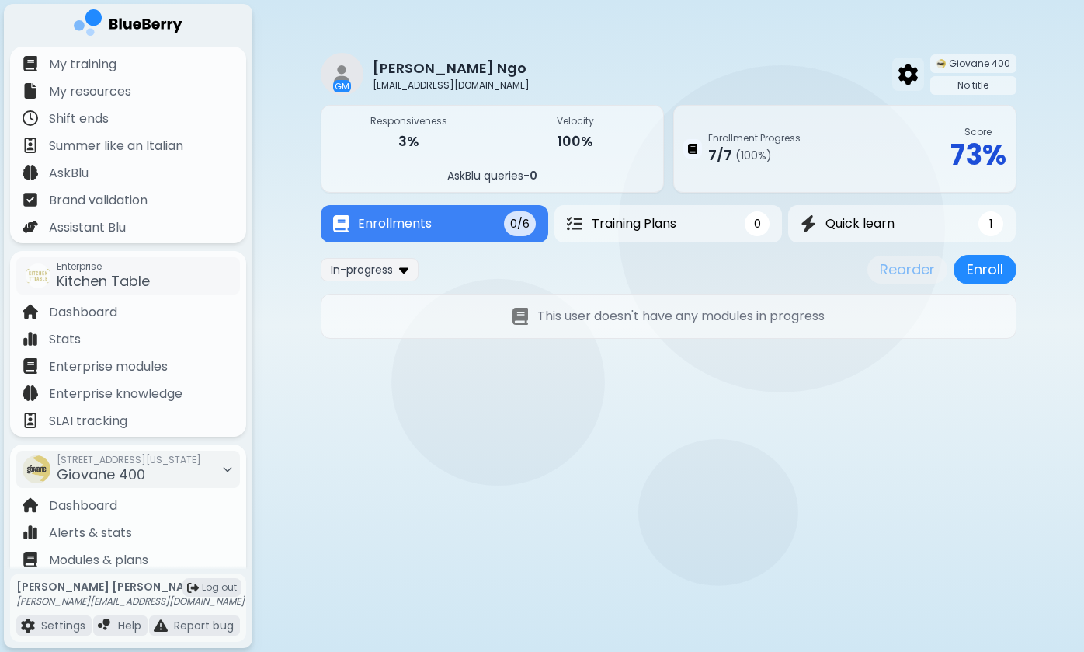
click at [911, 64] on img at bounding box center [908, 74] width 19 height 20
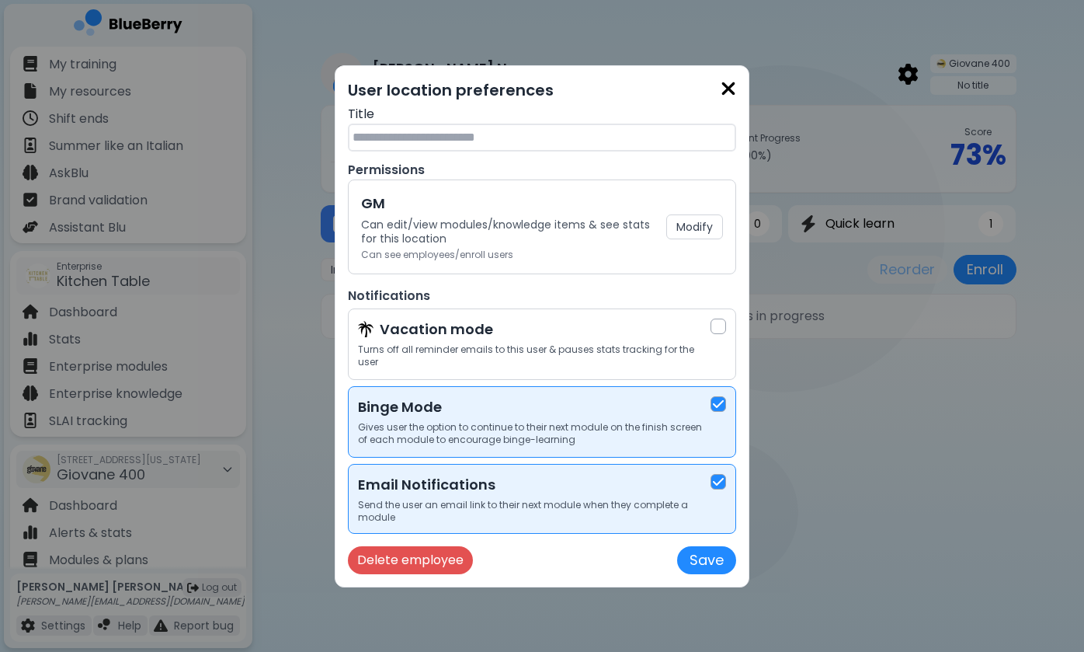
click at [461, 144] on input "text" at bounding box center [542, 138] width 388 height 28
type input "*"
click at [355, 142] on input "*******" at bounding box center [542, 138] width 388 height 28
type input "**********"
click at [707, 557] on button "Save" at bounding box center [706, 560] width 59 height 28
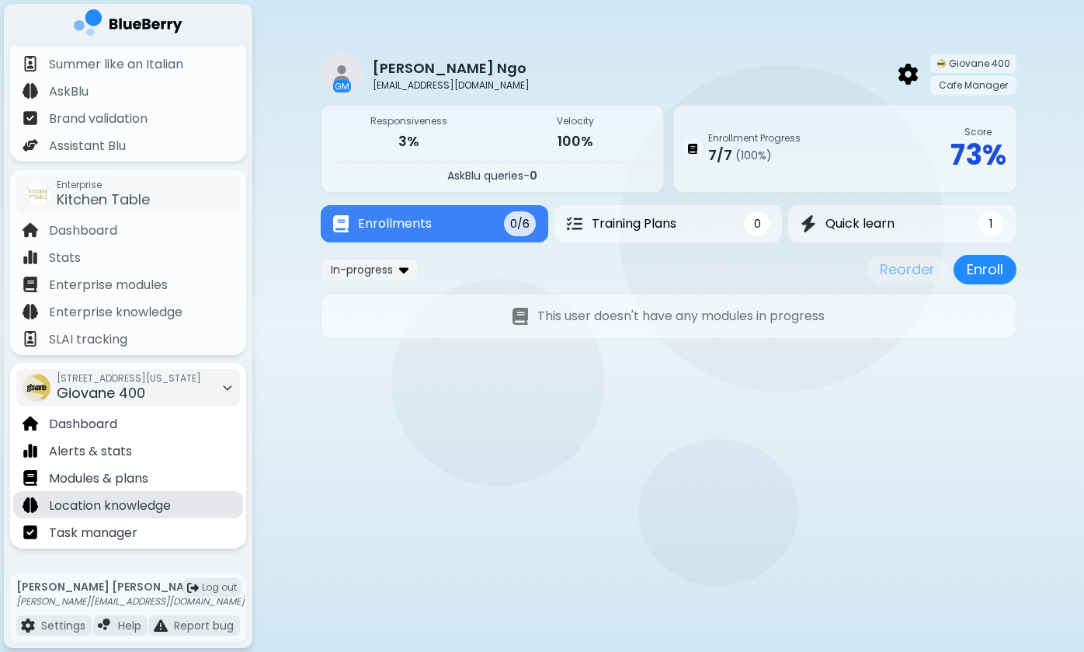
scroll to position [82, 0]
click at [106, 395] on span "Giovane 400" at bounding box center [101, 392] width 89 height 19
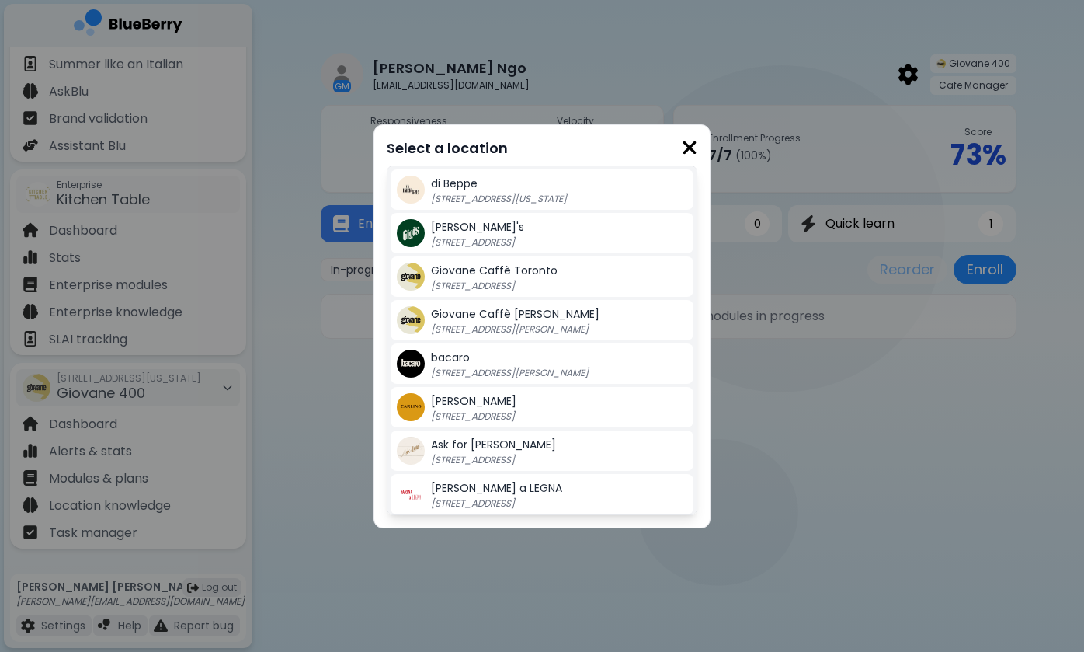
click at [684, 141] on img at bounding box center [690, 147] width 16 height 21
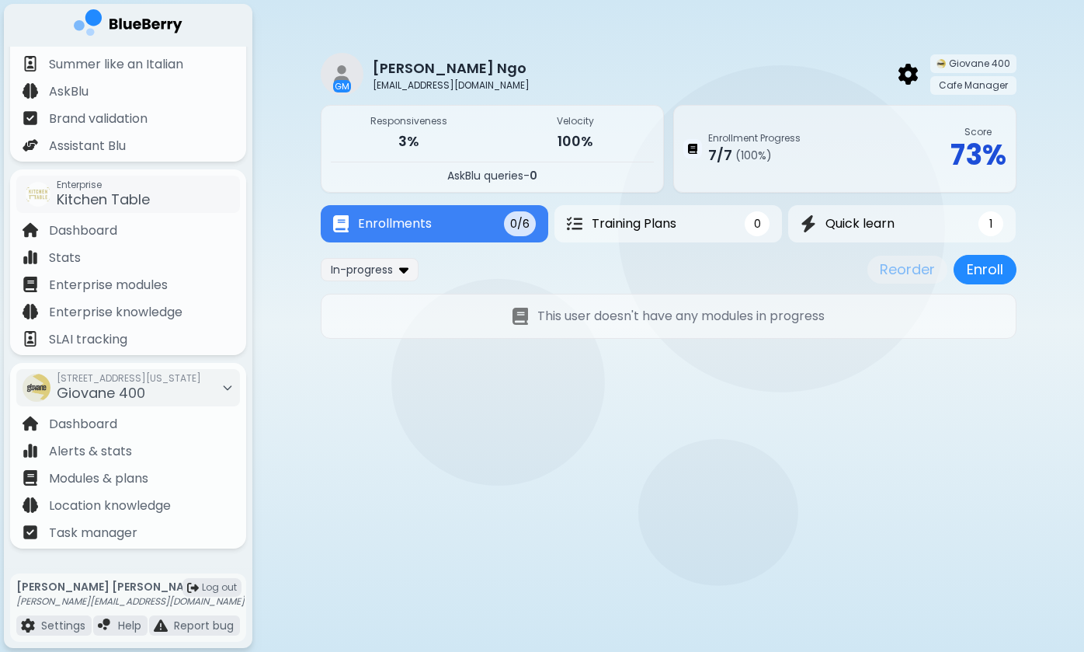
click at [396, 80] on p "[EMAIL_ADDRESS][DOMAIN_NAME]" at bounding box center [456, 85] width 166 height 12
click at [124, 30] on img at bounding box center [128, 25] width 109 height 32
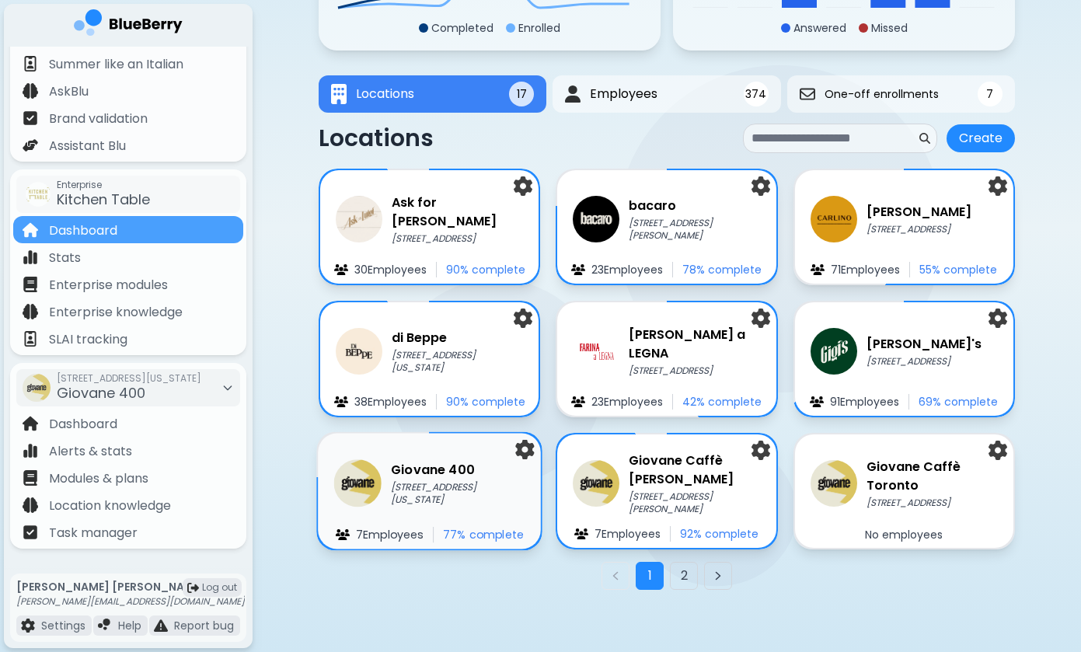
click at [418, 500] on p "[STREET_ADDRESS][US_STATE]" at bounding box center [458, 494] width 134 height 26
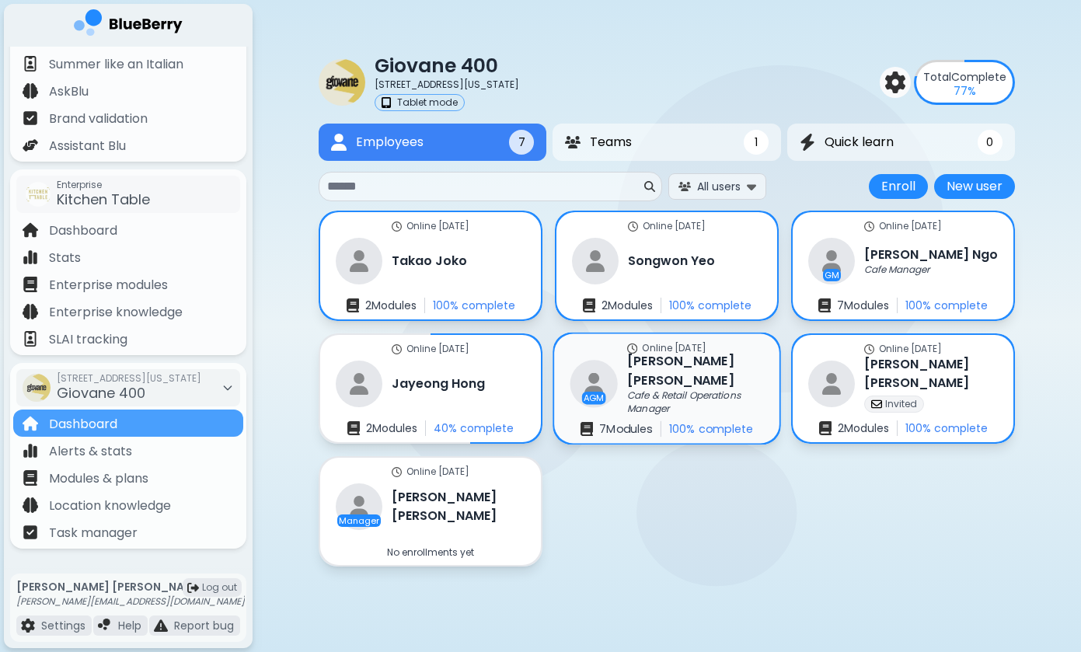
click at [594, 389] on img at bounding box center [593, 383] width 47 height 47
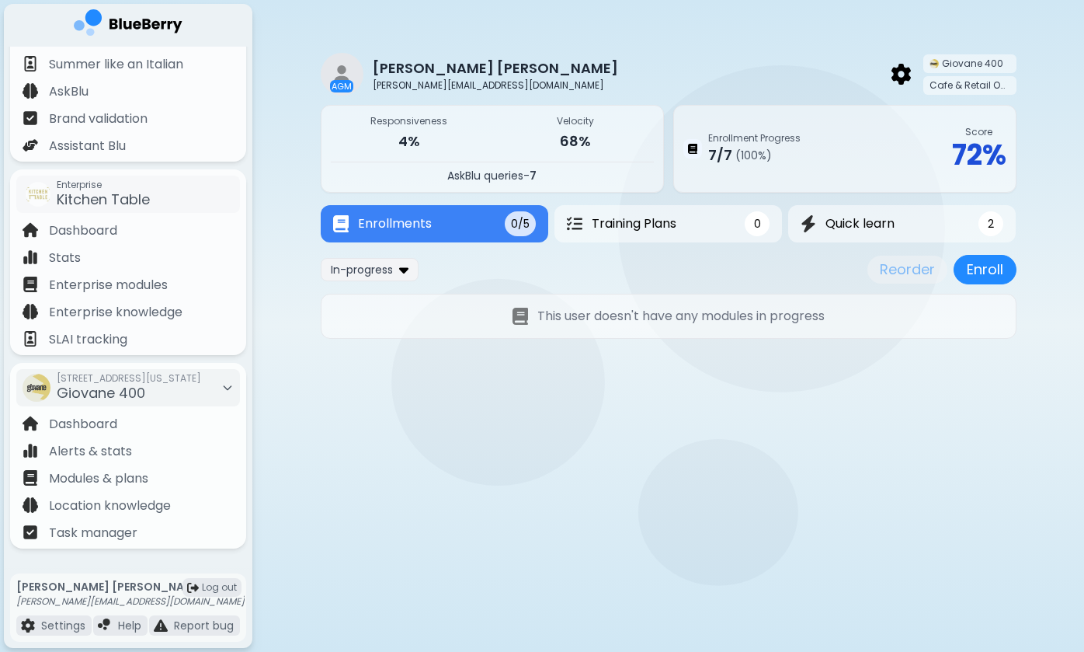
click at [329, 75] on img at bounding box center [342, 74] width 43 height 43
click at [901, 78] on img at bounding box center [901, 74] width 19 height 20
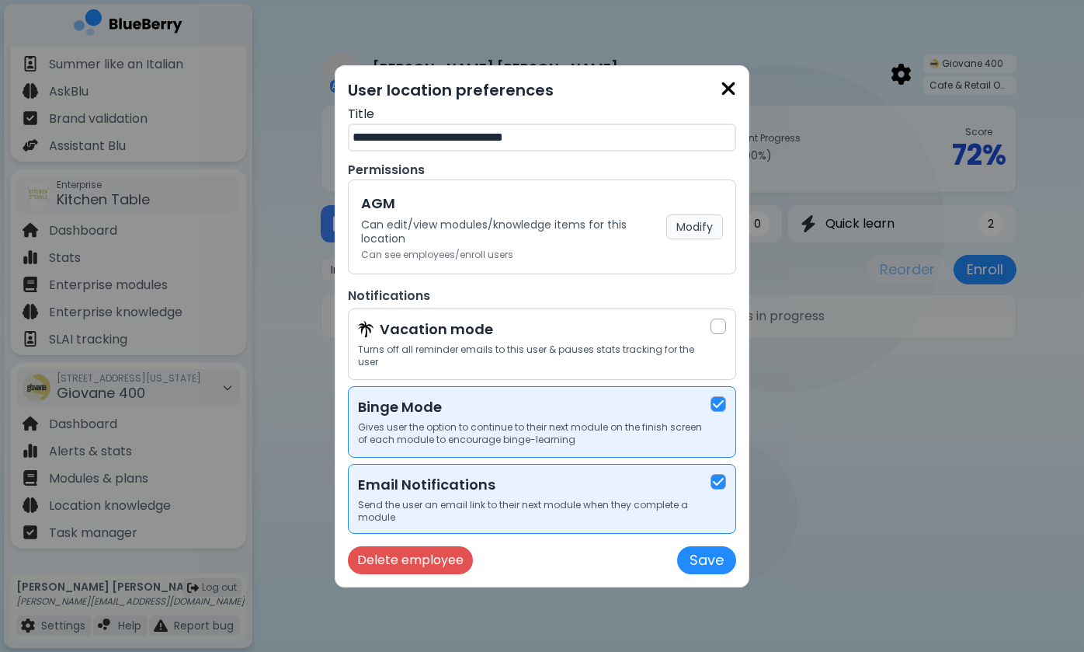
click at [699, 239] on button "Modify" at bounding box center [694, 226] width 57 height 25
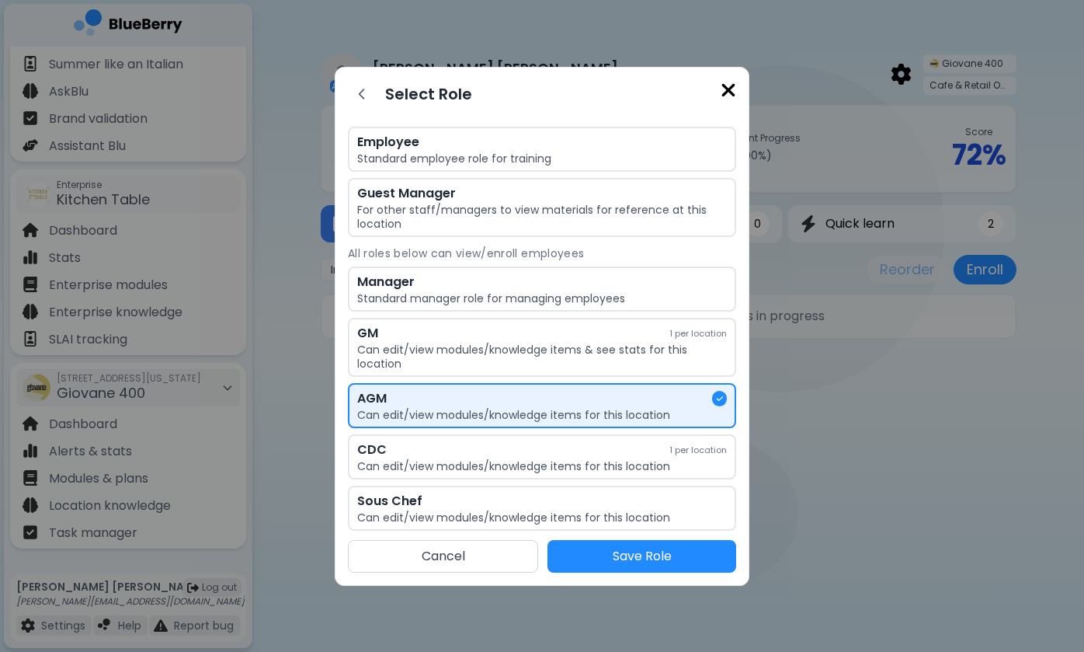
click at [729, 92] on img at bounding box center [729, 90] width 16 height 21
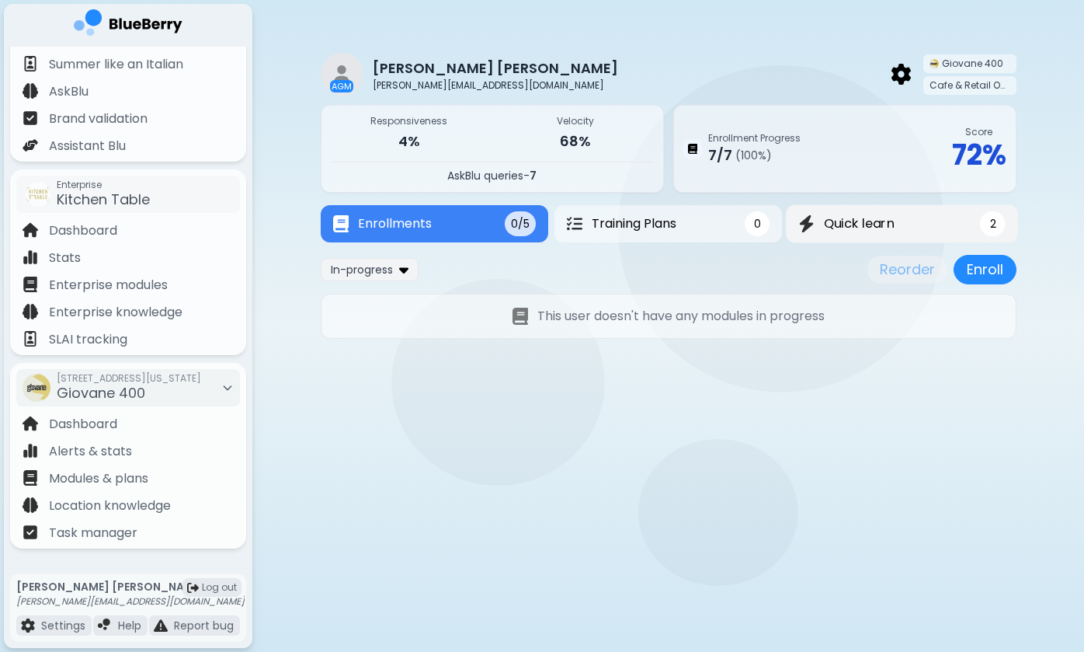
click at [866, 229] on span "Quick learn" at bounding box center [859, 223] width 71 height 19
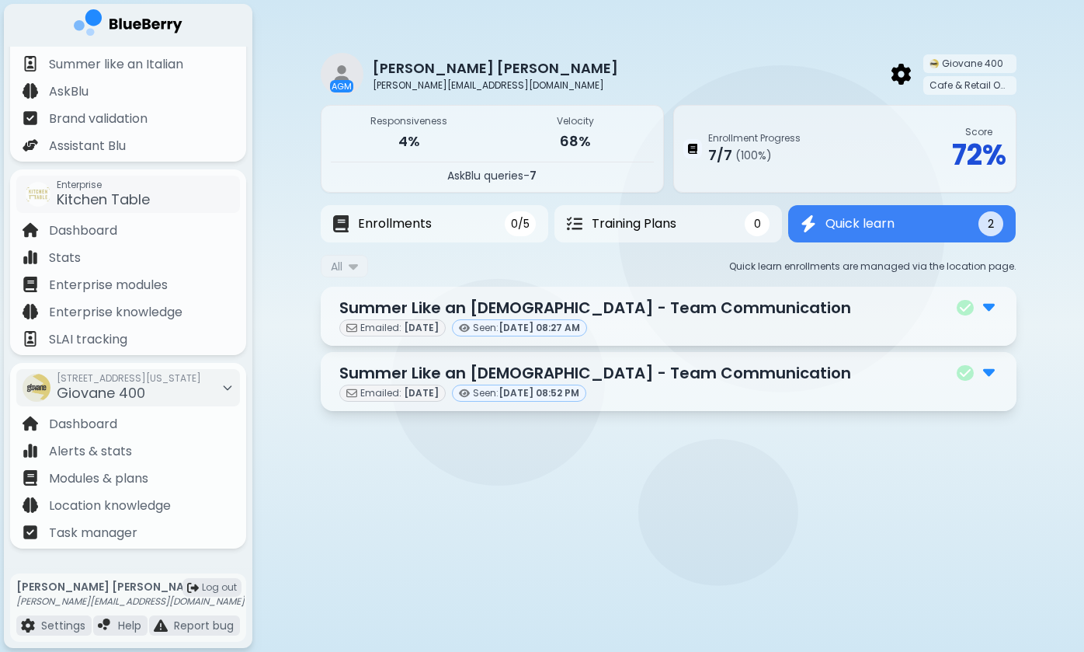
click at [989, 303] on img at bounding box center [989, 306] width 12 height 20
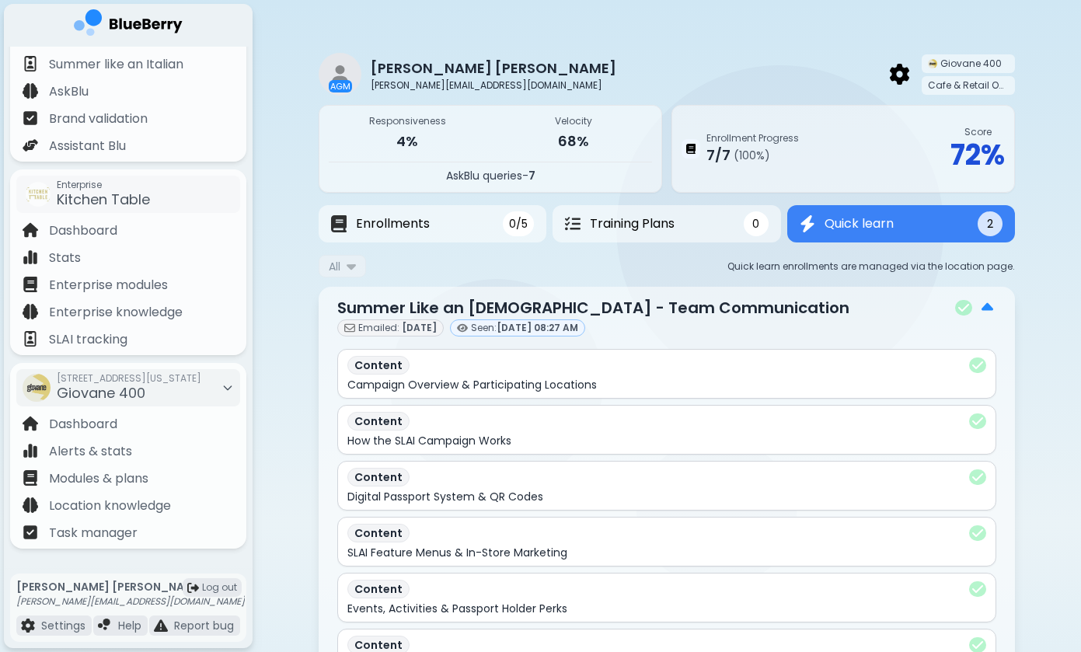
click at [137, 22] on img at bounding box center [128, 25] width 109 height 32
